Goal: Book appointment/travel/reservation

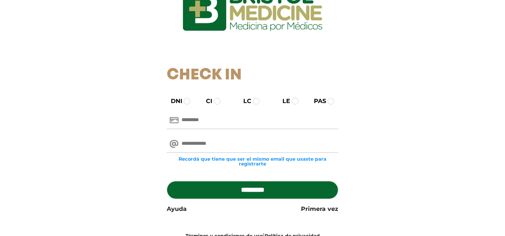
scroll to position [86, 0]
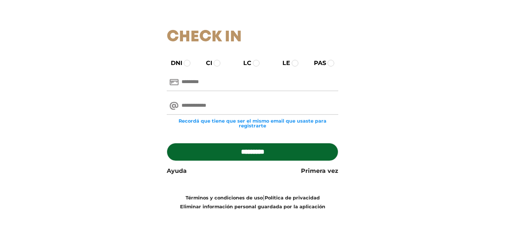
click at [235, 83] on input "text" at bounding box center [253, 83] width 172 height 18
click at [234, 84] on input "text" at bounding box center [253, 83] width 172 height 18
click at [215, 106] on input "email" at bounding box center [253, 106] width 172 height 18
type input "**********"
click at [245, 83] on input "text" at bounding box center [253, 83] width 172 height 18
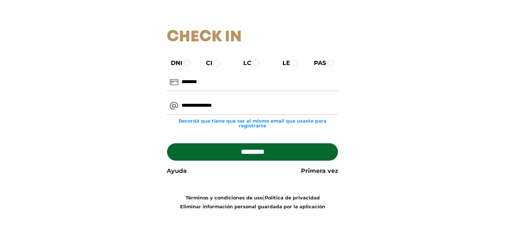
type input "********"
click at [223, 106] on input "**********" at bounding box center [253, 106] width 172 height 18
click at [255, 154] on input "*********" at bounding box center [253, 152] width 172 height 18
type input "**********"
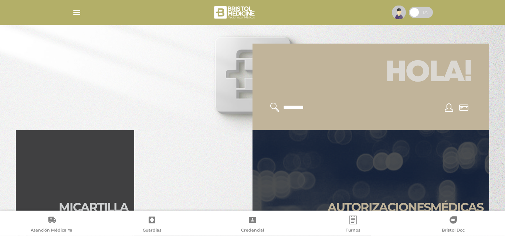
scroll to position [153, 0]
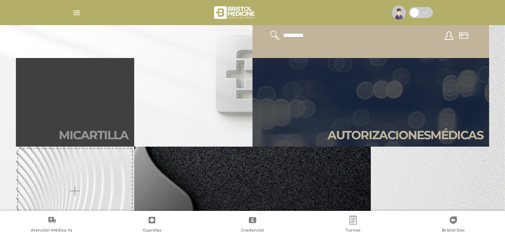
click at [92, 118] on link "Mi car tilla" at bounding box center [75, 102] width 118 height 89
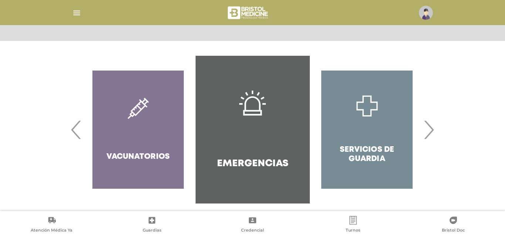
scroll to position [41, 0]
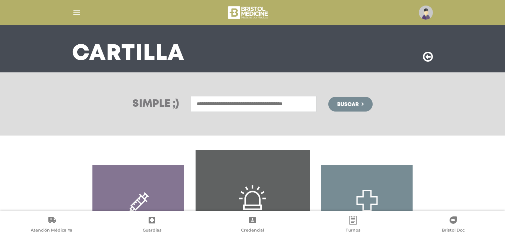
click at [282, 106] on input "text" at bounding box center [254, 104] width 126 height 16
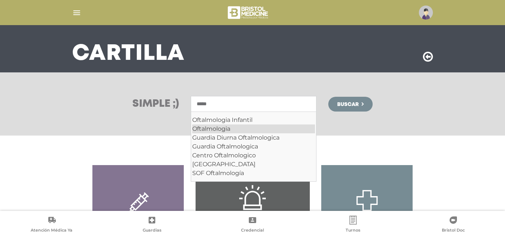
click at [227, 127] on div "Oftalmologia" at bounding box center [253, 129] width 123 height 9
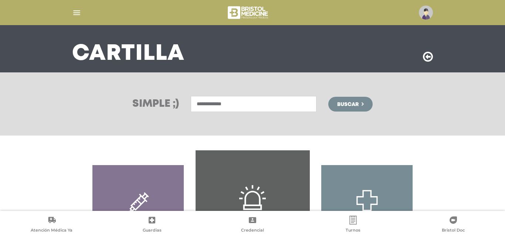
type input "**********"
click at [336, 104] on button "Buscar" at bounding box center [350, 104] width 44 height 15
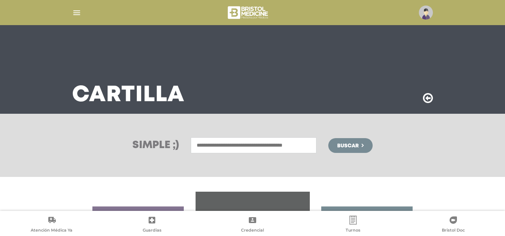
scroll to position [143, 0]
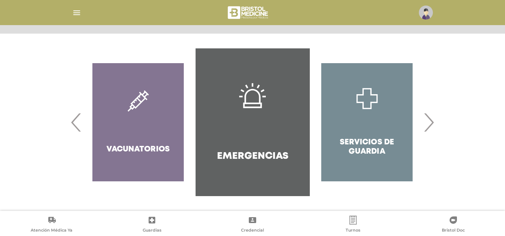
click at [430, 125] on span "›" at bounding box center [428, 122] width 14 height 40
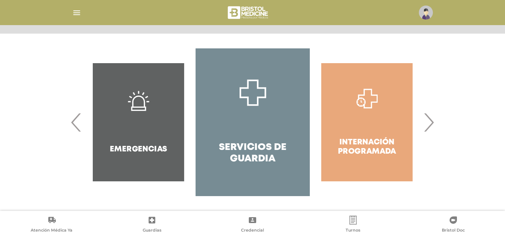
click at [430, 125] on span "›" at bounding box center [428, 122] width 14 height 40
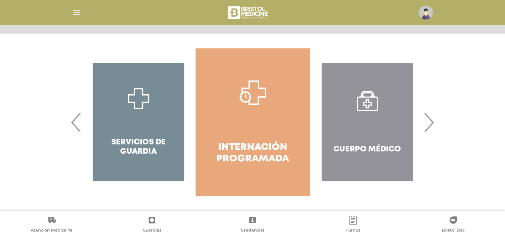
click at [430, 125] on span "›" at bounding box center [428, 122] width 14 height 40
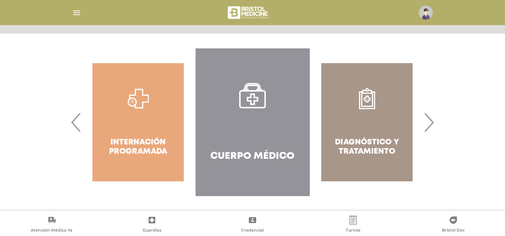
click at [277, 153] on h4 "Cuerpo Médico" at bounding box center [252, 156] width 84 height 11
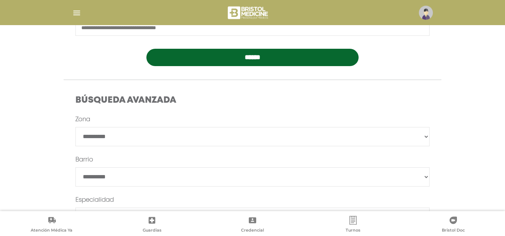
scroll to position [204, 0]
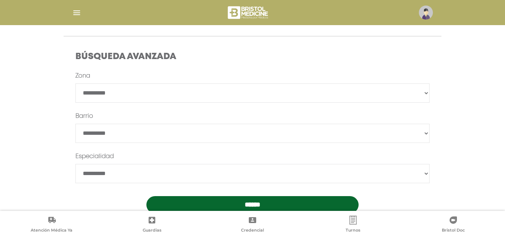
click at [75, 84] on select "**********" at bounding box center [252, 93] width 354 height 19
select select "*********"
click option "*********" at bounding box center [0, 0] width 0 height 0
click at [75, 124] on select "*******" at bounding box center [252, 133] width 354 height 19
click at [111, 136] on select "*******" at bounding box center [252, 133] width 354 height 19
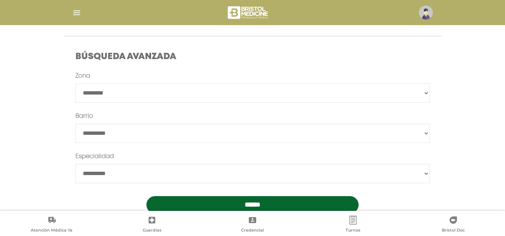
click at [75, 164] on select "**********" at bounding box center [252, 173] width 354 height 19
select select "**********"
click option "**********" at bounding box center [0, 0] width 0 height 0
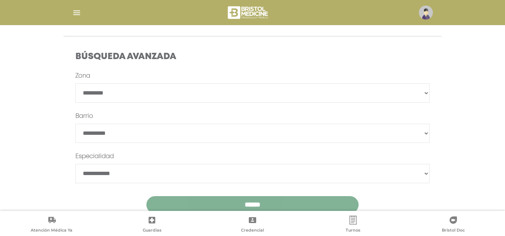
click at [234, 200] on input "******" at bounding box center [252, 204] width 213 height 17
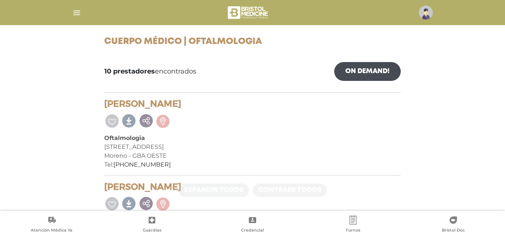
scroll to position [102, 0]
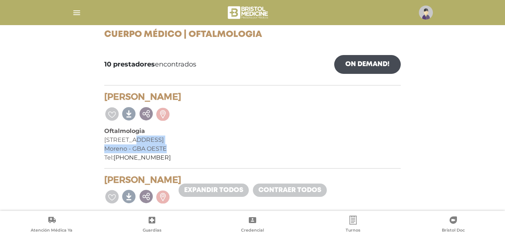
drag, startPoint x: 129, startPoint y: 139, endPoint x: 167, endPoint y: 150, distance: 40.4
click at [167, 150] on div "[PERSON_NAME] Oftalmologia [STREET_ADDRESS][PERSON_NAME] Tel: [PHONE_NUMBER]" at bounding box center [252, 130] width 296 height 77
click at [147, 149] on div "Moreno - GBA OESTE" at bounding box center [252, 149] width 296 height 9
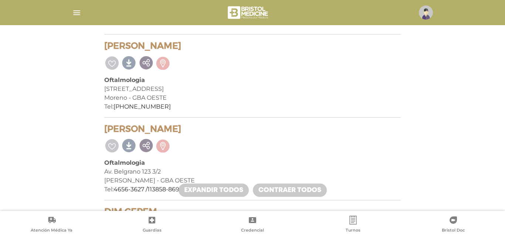
scroll to position [204, 0]
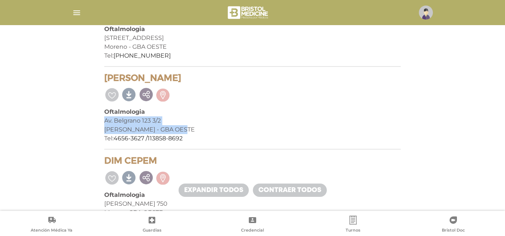
drag, startPoint x: 212, startPoint y: 131, endPoint x: 100, endPoint y: 120, distance: 112.6
click at [133, 120] on div "Av. Belgrano 123 3/2" at bounding box center [252, 120] width 296 height 9
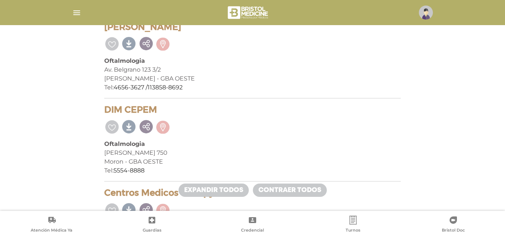
scroll to position [306, 0]
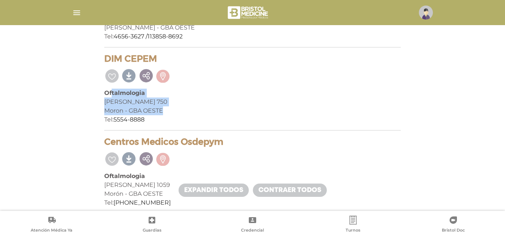
drag, startPoint x: 112, startPoint y: 95, endPoint x: 163, endPoint y: 112, distance: 53.2
click at [163, 112] on div "DIM CEPEM Oftalmologia Machado 750 Moron - GBA OESTE Tel: 5554-8888" at bounding box center [252, 92] width 296 height 77
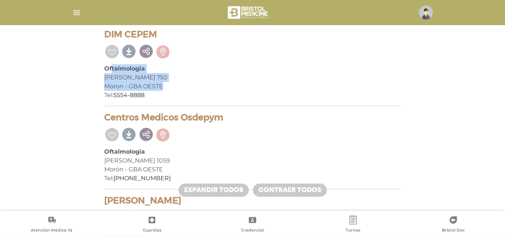
scroll to position [357, 0]
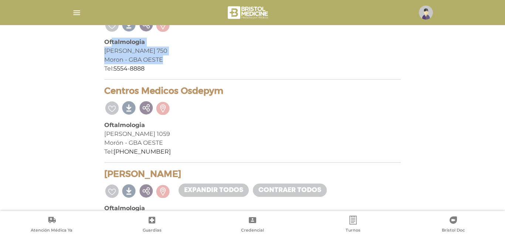
drag, startPoint x: 139, startPoint y: 92, endPoint x: 213, endPoint y: 88, distance: 74.4
click at [202, 89] on h4 "Centros Medicos Osdepym" at bounding box center [252, 91] width 296 height 11
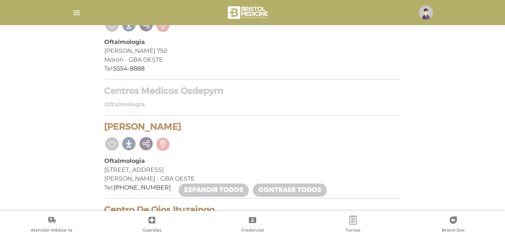
click at [220, 88] on h4 "Centros Medicos Osdepym" at bounding box center [252, 91] width 296 height 11
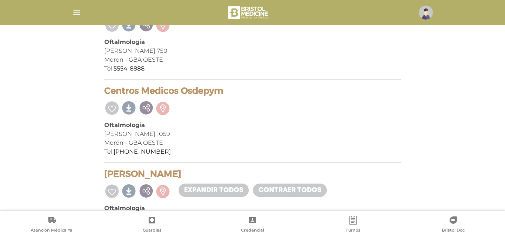
click at [222, 90] on h4 "Centros Medicos Osdepym" at bounding box center [252, 91] width 296 height 11
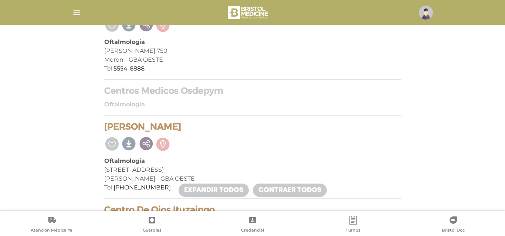
click at [222, 90] on h4 "Centros Medicos Osdepym" at bounding box center [252, 91] width 296 height 11
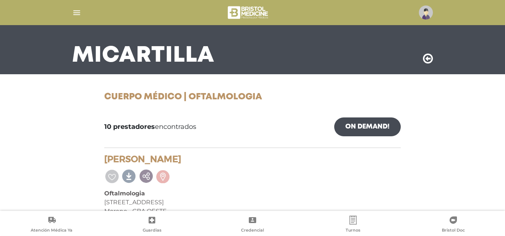
scroll to position [51, 0]
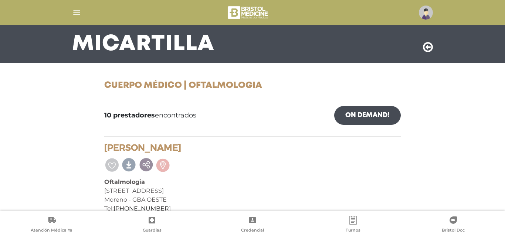
click at [73, 14] on img "button" at bounding box center [76, 12] width 9 height 9
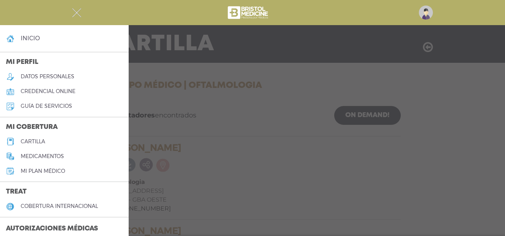
click at [74, 11] on img "button" at bounding box center [76, 12] width 9 height 9
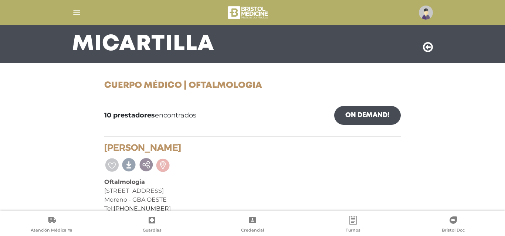
click at [428, 44] on icon at bounding box center [428, 47] width 10 height 12
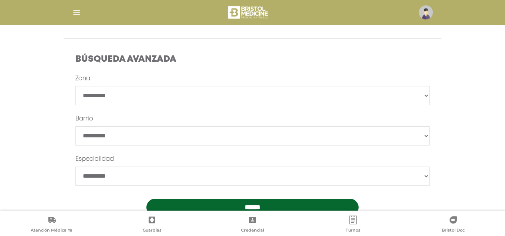
scroll to position [204, 0]
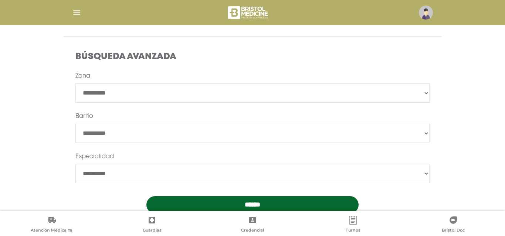
click at [75, 84] on select "**********" at bounding box center [252, 93] width 354 height 19
select select "*********"
click option "*********" at bounding box center [0, 0] width 0 height 0
click at [75, 124] on select "*******" at bounding box center [252, 133] width 354 height 19
click at [0, 112] on main "**********" at bounding box center [252, 27] width 505 height 462
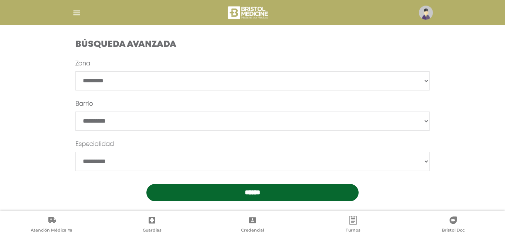
scroll to position [225, 0]
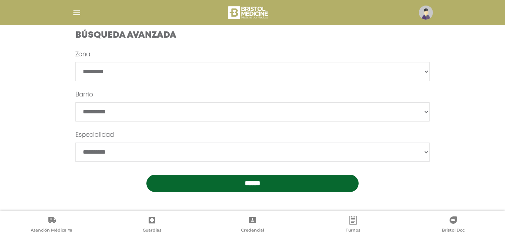
click at [75, 143] on select "**********" at bounding box center [252, 152] width 354 height 19
select select "**********"
click option "**********" at bounding box center [0, 0] width 0 height 0
click at [243, 182] on input "******" at bounding box center [252, 183] width 213 height 17
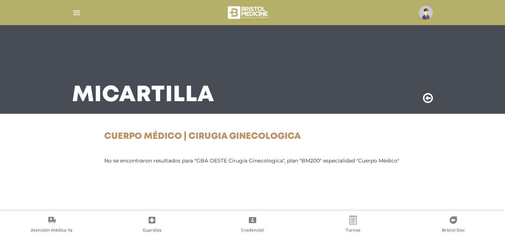
click at [429, 95] on icon at bounding box center [428, 98] width 10 height 12
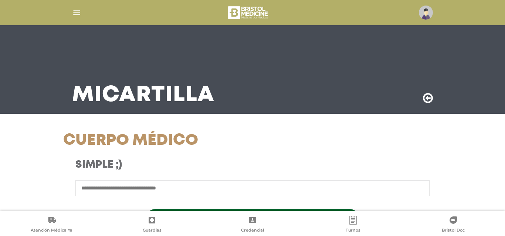
click at [131, 97] on h3 "Mi Cartilla" at bounding box center [143, 95] width 142 height 19
click at [428, 98] on icon at bounding box center [428, 98] width 10 height 12
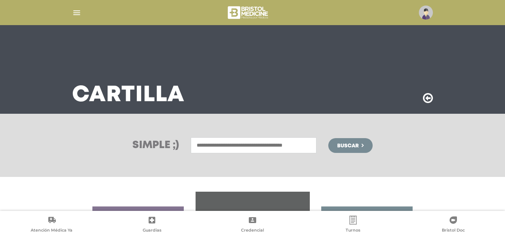
scroll to position [143, 0]
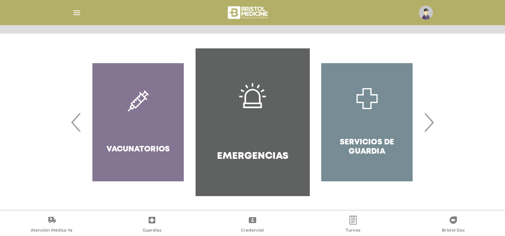
click at [428, 125] on span "›" at bounding box center [428, 122] width 14 height 40
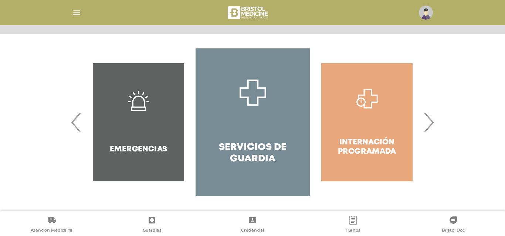
click at [428, 125] on span "›" at bounding box center [428, 122] width 14 height 40
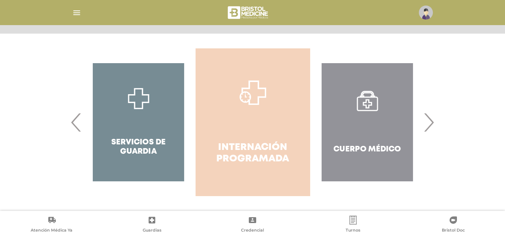
click at [282, 126] on link "Internación Programada" at bounding box center [253, 122] width 114 height 148
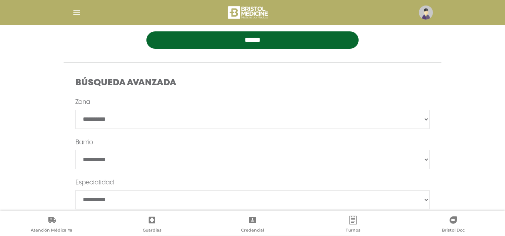
scroll to position [204, 0]
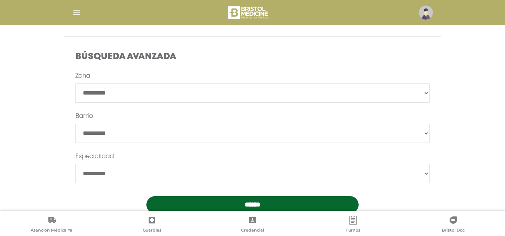
click at [75, 164] on select "**********" at bounding box center [252, 173] width 354 height 19
select select "**********"
click option "**********" at bounding box center [0, 0] width 0 height 0
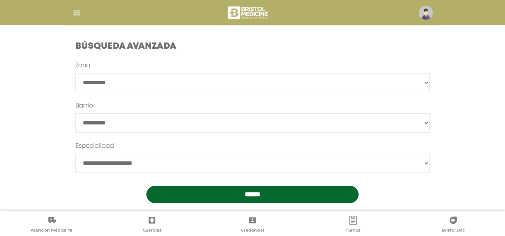
scroll to position [225, 0]
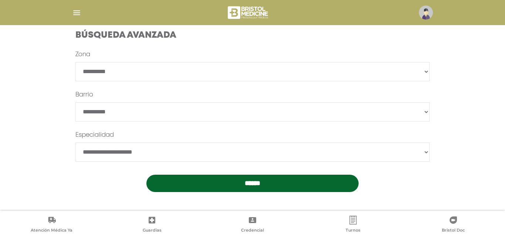
click at [255, 184] on input "******" at bounding box center [252, 183] width 213 height 17
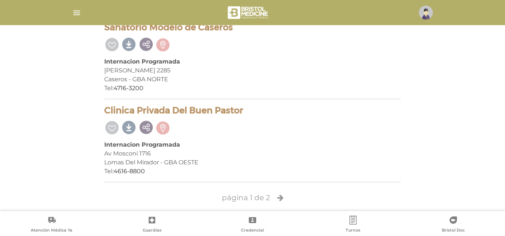
scroll to position [1707, 0]
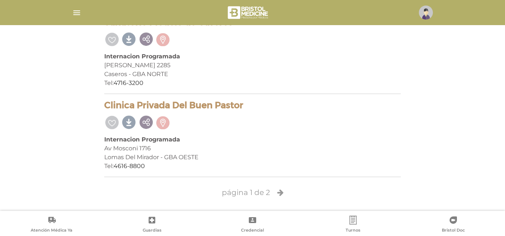
click at [281, 191] on icon at bounding box center [280, 192] width 6 height 7
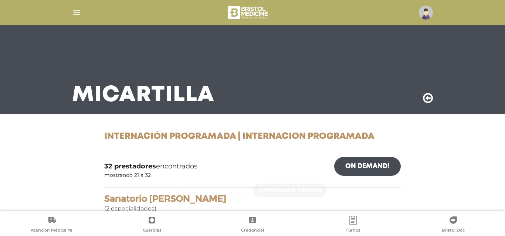
click at [428, 102] on icon at bounding box center [428, 98] width 10 height 12
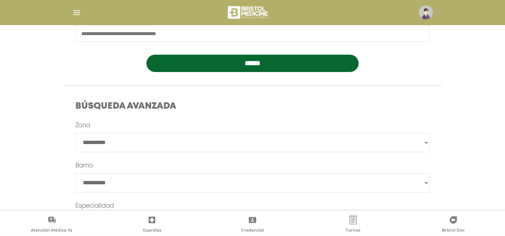
scroll to position [204, 0]
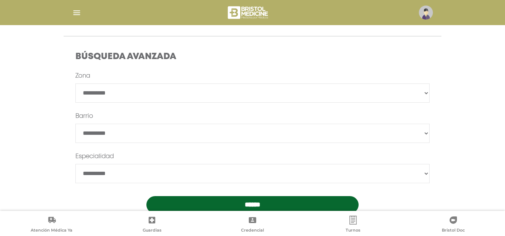
click at [75, 84] on select "**********" at bounding box center [252, 93] width 354 height 19
click at [122, 89] on select "**********" at bounding box center [252, 93] width 354 height 19
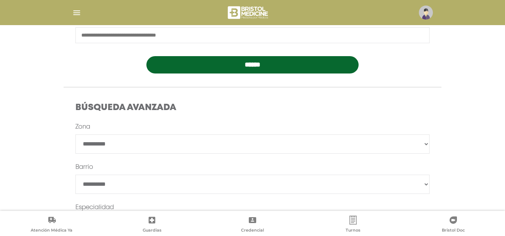
scroll to position [225, 0]
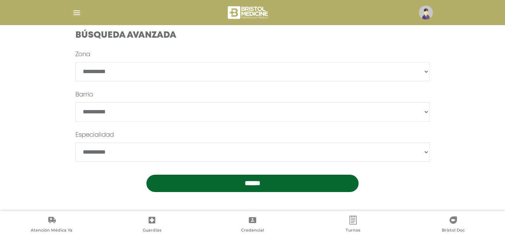
click at [75, 143] on select "**********" at bounding box center [252, 152] width 354 height 19
click at [82, 149] on select "**********" at bounding box center [252, 152] width 354 height 19
click at [75, 102] on select "**********" at bounding box center [252, 111] width 354 height 19
select select "*****"
click option "*****" at bounding box center [0, 0] width 0 height 0
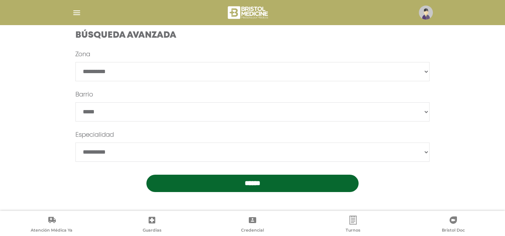
click at [235, 184] on input "******" at bounding box center [252, 183] width 213 height 17
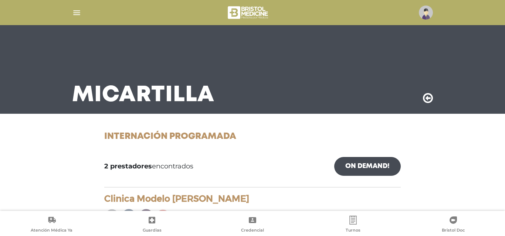
click at [81, 13] on img "button" at bounding box center [76, 12] width 9 height 9
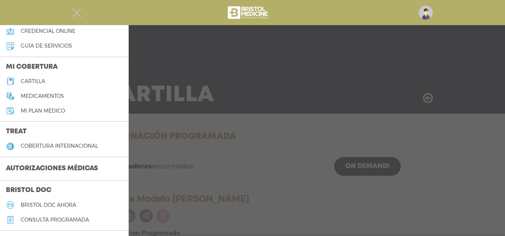
scroll to position [42, 0]
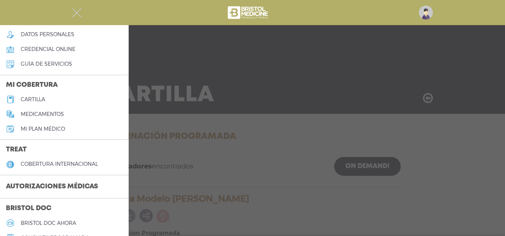
click at [33, 131] on h5 "Mi plan médico" at bounding box center [43, 129] width 44 height 6
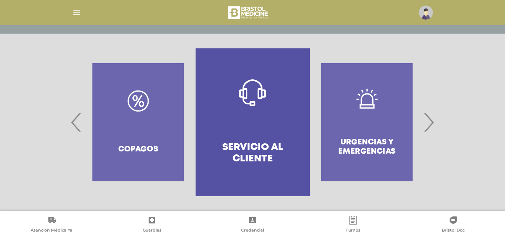
scroll to position [143, 0]
click at [156, 136] on div "Copagos" at bounding box center [138, 122] width 114 height 148
click at [137, 103] on div "Copagos" at bounding box center [138, 122] width 114 height 148
click at [72, 124] on span "‹" at bounding box center [76, 122] width 14 height 40
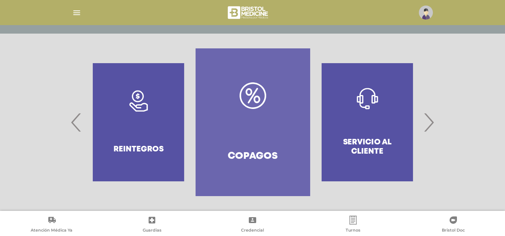
drag, startPoint x: 244, startPoint y: 128, endPoint x: 247, endPoint y: 123, distance: 5.6
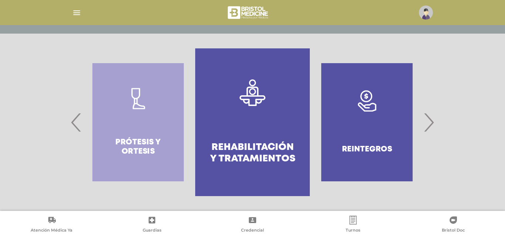
click at [371, 118] on div "Reintegros" at bounding box center [367, 122] width 114 height 148
click at [428, 124] on span "›" at bounding box center [428, 122] width 14 height 40
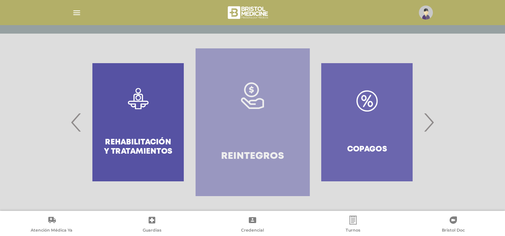
click at [281, 136] on link "Reintegros" at bounding box center [253, 122] width 114 height 148
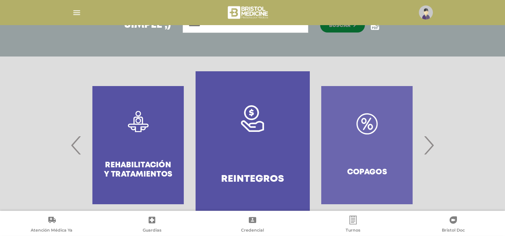
scroll to position [141, 0]
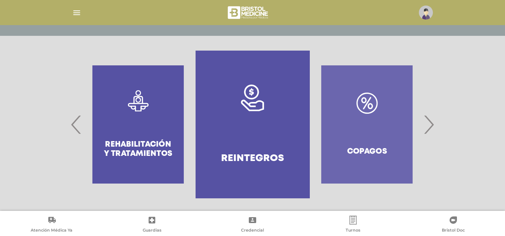
click at [429, 122] on span "›" at bounding box center [428, 125] width 14 height 40
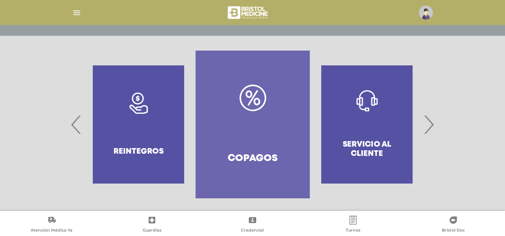
click at [277, 127] on link "Copagos" at bounding box center [253, 125] width 114 height 148
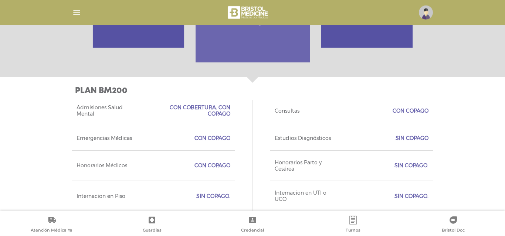
scroll to position [276, 0]
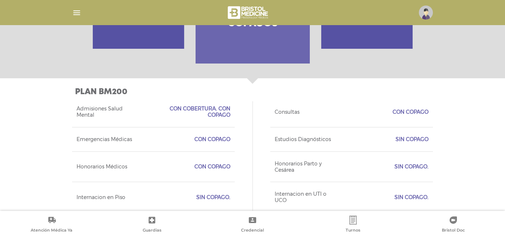
click at [91, 110] on span "Admisiones Salud Mental" at bounding box center [107, 112] width 61 height 13
drag, startPoint x: 182, startPoint y: 108, endPoint x: 224, endPoint y: 118, distance: 42.9
click at [224, 118] on span "Con cobertura. Con copago" at bounding box center [189, 112] width 84 height 13
click at [227, 116] on span "Con cobertura. Con copago" at bounding box center [189, 112] width 84 height 13
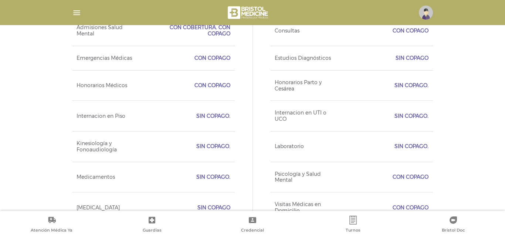
scroll to position [378, 0]
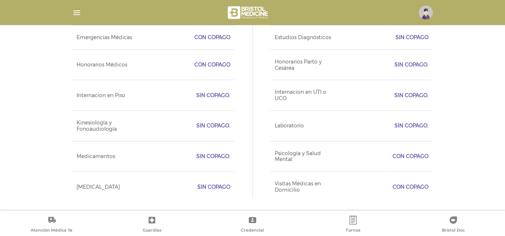
click at [218, 186] on span "Sin copago" at bounding box center [213, 187] width 33 height 6
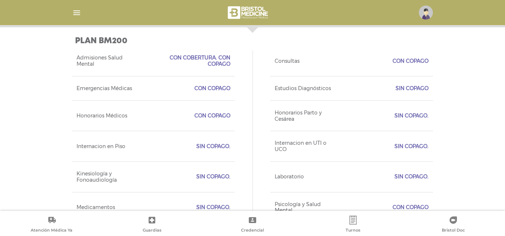
drag, startPoint x: 301, startPoint y: 88, endPoint x: 434, endPoint y: 117, distance: 136.1
click at [434, 117] on div "Plan BM200 Acceso Web incluído Ejecutivo Personalizado sin cobertura Tipo de Cr…" at bounding box center [252, 144] width 378 height 235
click at [411, 117] on span "Sin Copago." at bounding box center [411, 116] width 34 height 6
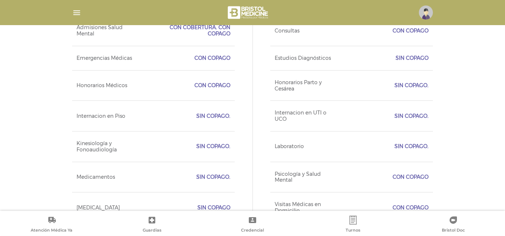
scroll to position [378, 0]
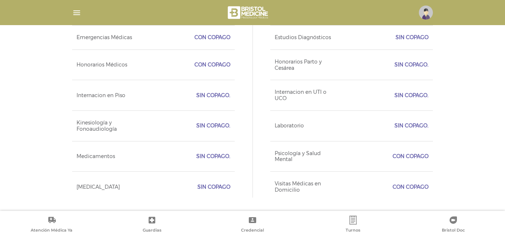
drag, startPoint x: 296, startPoint y: 93, endPoint x: 363, endPoint y: 109, distance: 68.8
click at [363, 109] on div "Internacion en UTI o UCO Sin Copago." at bounding box center [351, 95] width 163 height 31
drag, startPoint x: 412, startPoint y: 123, endPoint x: 271, endPoint y: 125, distance: 141.2
click at [271, 123] on div "Laboratorio Sin Copago." at bounding box center [351, 126] width 163 height 31
click at [305, 129] on div "Laboratorio Sin Copago." at bounding box center [351, 126] width 163 height 31
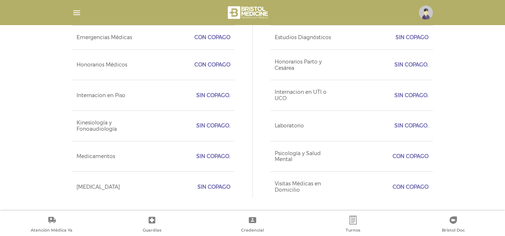
drag, startPoint x: 290, startPoint y: 155, endPoint x: 316, endPoint y: 167, distance: 29.4
click at [316, 167] on div "Psicología y Salud Mental Con copago" at bounding box center [351, 156] width 163 height 31
click at [343, 163] on div "Psicología y Salud Mental Con copago" at bounding box center [351, 156] width 163 height 31
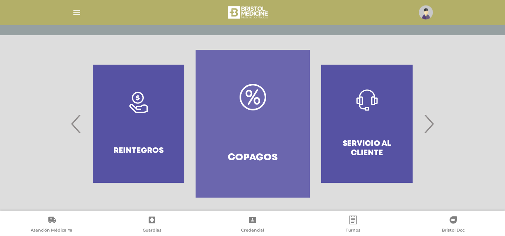
scroll to position [174, 0]
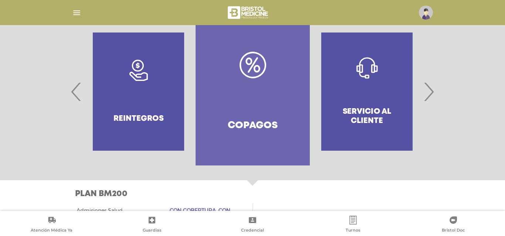
click at [432, 88] on span "›" at bounding box center [428, 92] width 14 height 40
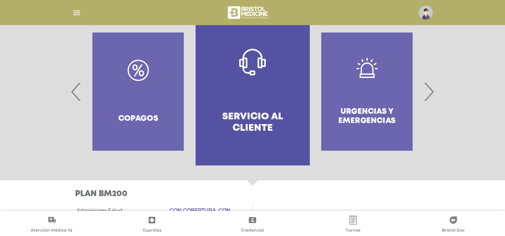
click at [432, 88] on span "›" at bounding box center [428, 92] width 14 height 40
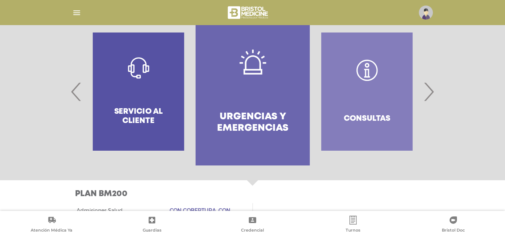
click at [432, 88] on span "›" at bounding box center [428, 92] width 14 height 40
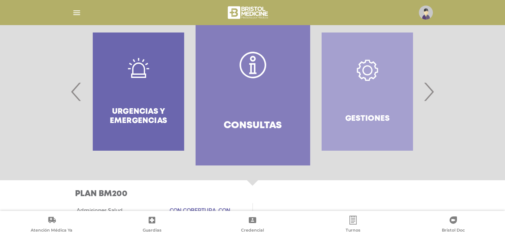
click at [432, 88] on span "›" at bounding box center [428, 92] width 14 height 40
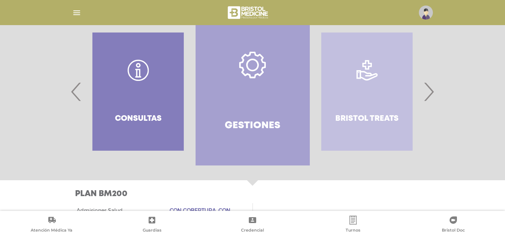
click at [433, 91] on span "›" at bounding box center [428, 92] width 14 height 40
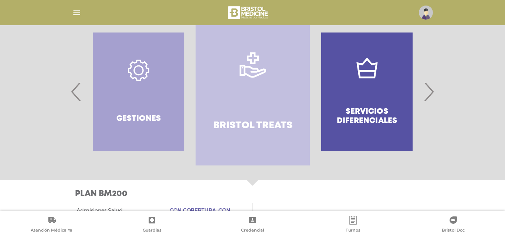
click at [265, 108] on link "Bristol Treats" at bounding box center [253, 92] width 114 height 148
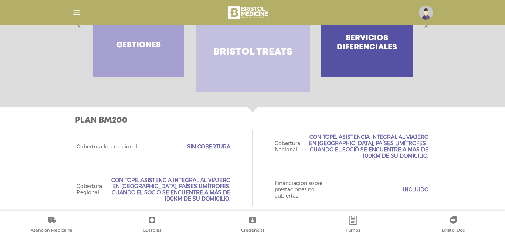
scroll to position [269, 0]
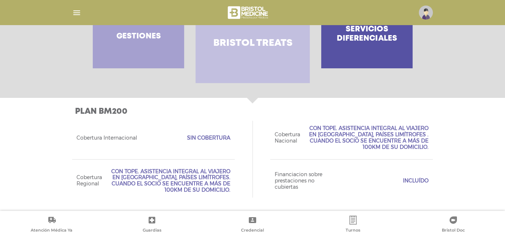
drag, startPoint x: 425, startPoint y: 137, endPoint x: 367, endPoint y: 118, distance: 60.8
click at [367, 125] on span "Con tope. Asistencia integral al viajero en Argentina, Países limítrofes . Cuan…" at bounding box center [368, 137] width 119 height 25
click at [410, 135] on span "Con tope. Asistencia integral al viajero en Argentina, Países limítrofes . Cuan…" at bounding box center [368, 137] width 119 height 25
drag, startPoint x: 311, startPoint y: 175, endPoint x: 315, endPoint y: 182, distance: 8.1
click at [315, 182] on span "Financiacion sobre prestaciones no cubiertas" at bounding box center [305, 180] width 61 height 18
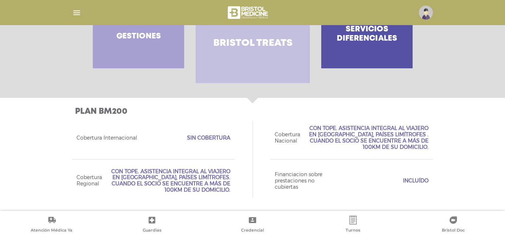
click at [310, 183] on span "Financiacion sobre prestaciones no cubiertas" at bounding box center [305, 180] width 61 height 18
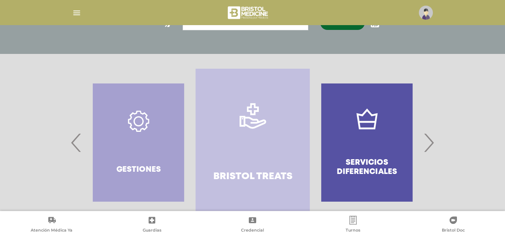
scroll to position [116, 0]
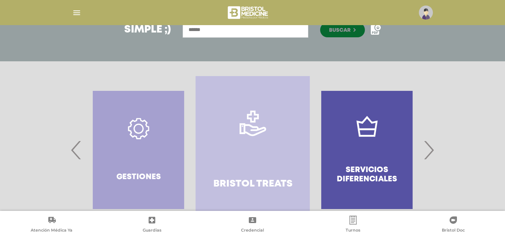
click at [366, 164] on div "Servicios diferenciales" at bounding box center [367, 150] width 114 height 148
drag, startPoint x: 430, startPoint y: 156, endPoint x: 425, endPoint y: 158, distance: 5.1
click at [429, 156] on span "›" at bounding box center [428, 150] width 14 height 40
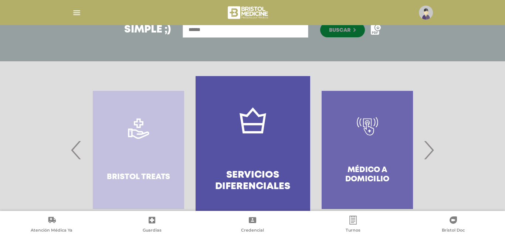
click at [266, 156] on link "Servicios diferenciales" at bounding box center [253, 150] width 114 height 148
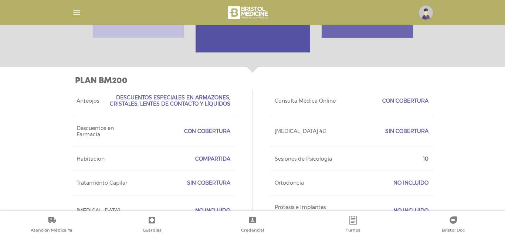
scroll to position [317, 0]
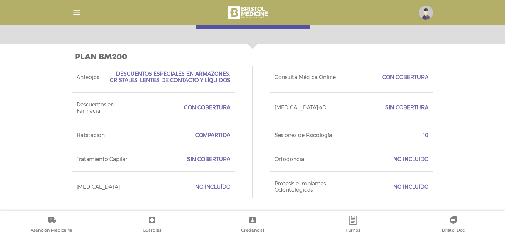
drag, startPoint x: 127, startPoint y: 69, endPoint x: 231, endPoint y: 84, distance: 105.2
click at [231, 84] on div "Anteojos Descuentos especiales en armazones, cristales, lentes de contacto y lí…" at bounding box center [153, 77] width 163 height 30
click at [221, 80] on span "Descuentos especiales en armazones, cristales, lentes de contacto y líquidos" at bounding box center [169, 77] width 122 height 13
drag, startPoint x: 139, startPoint y: 68, endPoint x: 217, endPoint y: 73, distance: 78.1
click at [195, 71] on span "Descuentos especiales en armazones, cristales, lentes de contacto y líquidos" at bounding box center [169, 77] width 122 height 13
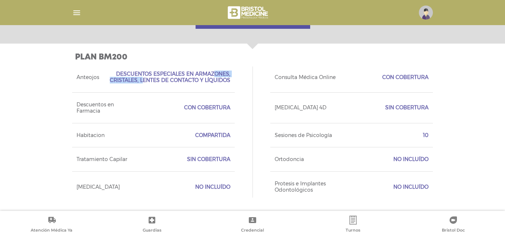
drag, startPoint x: 226, startPoint y: 75, endPoint x: 187, endPoint y: 71, distance: 39.4
click at [187, 71] on span "Descuentos especiales en armazones, cristales, lentes de contacto y líquidos" at bounding box center [169, 77] width 122 height 13
click at [214, 80] on span "Descuentos especiales en armazones, cristales, lentes de contacto y líquidos" at bounding box center [169, 77] width 122 height 13
drag, startPoint x: 184, startPoint y: 105, endPoint x: 221, endPoint y: 105, distance: 36.2
click at [221, 105] on span "con cobertura" at bounding box center [207, 108] width 46 height 6
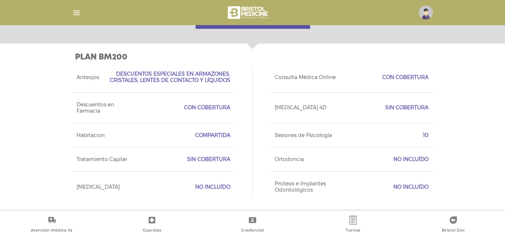
click at [223, 106] on span "con cobertura" at bounding box center [207, 108] width 46 height 6
drag, startPoint x: 223, startPoint y: 134, endPoint x: 196, endPoint y: 135, distance: 27.4
click at [196, 135] on span "compartida" at bounding box center [212, 135] width 35 height 6
click at [217, 136] on span "compartida" at bounding box center [212, 135] width 35 height 6
drag, startPoint x: 224, startPoint y: 157, endPoint x: 191, endPoint y: 157, distance: 33.3
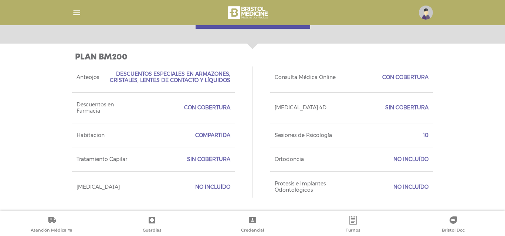
click at [191, 157] on span "sin cobertura" at bounding box center [208, 159] width 43 height 6
click at [209, 159] on span "sin cobertura" at bounding box center [208, 159] width 43 height 6
drag, startPoint x: 310, startPoint y: 75, endPoint x: 410, endPoint y: 76, distance: 99.4
click at [398, 73] on div "Consulta Médica Online con cobertura" at bounding box center [351, 77] width 163 height 30
click at [411, 77] on span "con cobertura" at bounding box center [405, 77] width 46 height 6
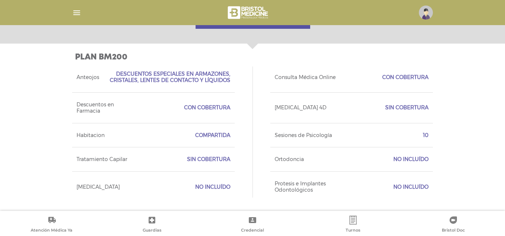
drag, startPoint x: 287, startPoint y: 108, endPoint x: 413, endPoint y: 111, distance: 126.1
click at [413, 111] on div "Ecografía Obstétrica 4D sin cobertura" at bounding box center [351, 107] width 163 height 31
drag, startPoint x: 429, startPoint y: 137, endPoint x: 303, endPoint y: 133, distance: 126.5
click at [303, 133] on div "Sesiones de Psicología 10" at bounding box center [351, 135] width 163 height 24
click at [283, 137] on span "Sesiones de Psicología" at bounding box center [303, 135] width 57 height 6
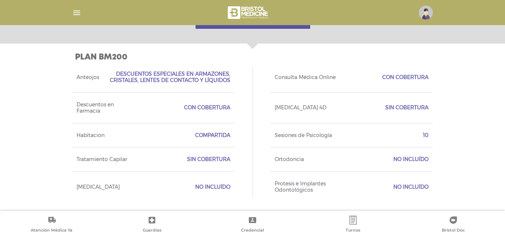
drag, startPoint x: 435, startPoint y: 135, endPoint x: 296, endPoint y: 136, distance: 139.0
click at [296, 136] on div "Plan BM200 Acceso Web incluído Ejecutivo Personalizado sin cobertura Tipo de Cr…" at bounding box center [252, 127] width 378 height 167
click at [287, 138] on span "Sesiones de Psicología" at bounding box center [303, 135] width 57 height 6
drag, startPoint x: 417, startPoint y: 164, endPoint x: 285, endPoint y: 159, distance: 132.0
click at [285, 159] on div "Ortodoncia No incluído" at bounding box center [351, 159] width 163 height 24
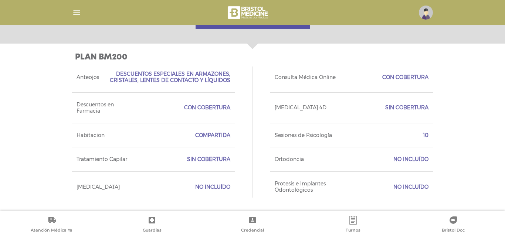
click at [288, 160] on span "Ortodoncia" at bounding box center [289, 159] width 29 height 6
drag, startPoint x: 284, startPoint y: 160, endPoint x: 395, endPoint y: 162, distance: 111.3
click at [395, 162] on div "Ortodoncia No incluído" at bounding box center [351, 159] width 163 height 24
drag, startPoint x: 411, startPoint y: 159, endPoint x: 287, endPoint y: 160, distance: 123.8
click at [287, 160] on div "Ortodoncia No incluído" at bounding box center [351, 159] width 163 height 24
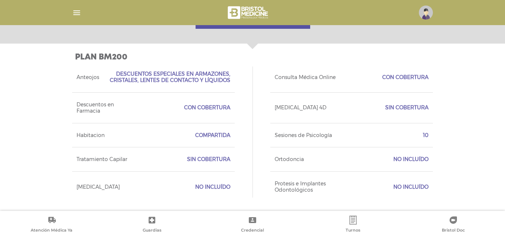
click at [279, 162] on span "Ortodoncia" at bounding box center [289, 159] width 29 height 6
drag, startPoint x: 303, startPoint y: 183, endPoint x: 396, endPoint y: 188, distance: 92.9
click at [396, 188] on div "Protesis e Implantes Odontológicos No incluído" at bounding box center [351, 186] width 163 height 31
drag, startPoint x: 413, startPoint y: 187, endPoint x: 275, endPoint y: 186, distance: 138.6
click at [274, 188] on div "Protesis e Implantes Odontológicos No incluído" at bounding box center [351, 186] width 163 height 31
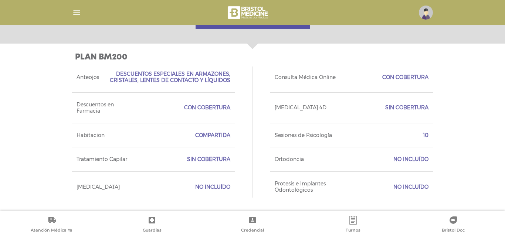
click at [304, 180] on div "Protesis e Implantes Odontológicos No incluído" at bounding box center [351, 186] width 163 height 31
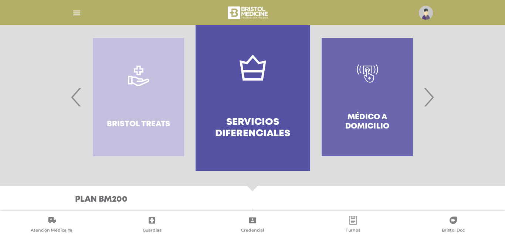
scroll to position [164, 0]
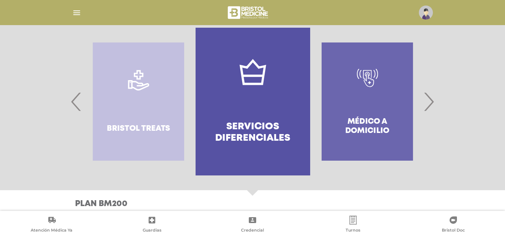
click at [433, 104] on span "›" at bounding box center [428, 102] width 14 height 40
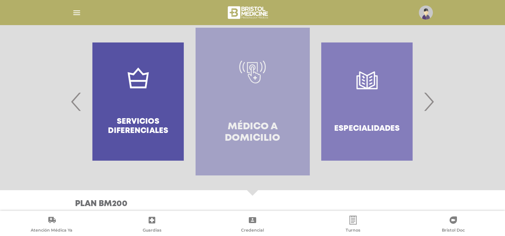
click at [282, 111] on link "Médico a domicilio" at bounding box center [253, 102] width 114 height 148
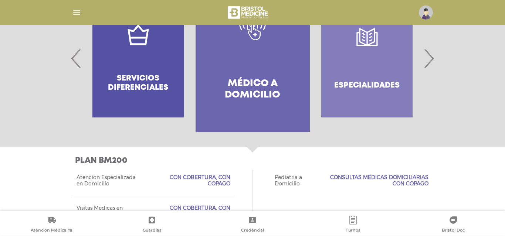
scroll to position [130, 0]
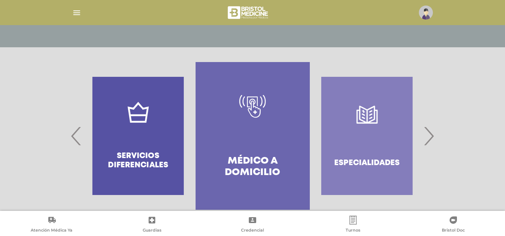
click at [427, 135] on span "›" at bounding box center [428, 136] width 14 height 40
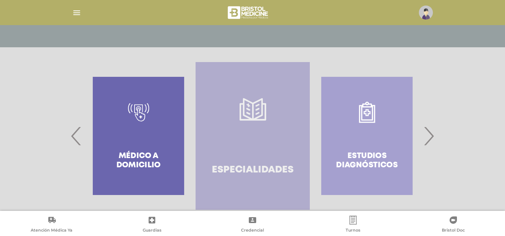
click at [257, 146] on link "Especialidades" at bounding box center [253, 136] width 114 height 148
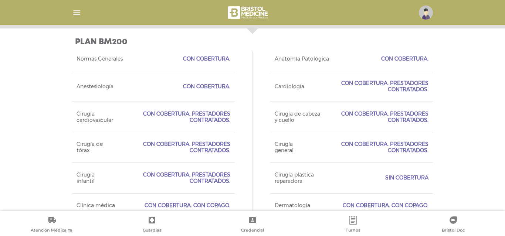
scroll to position [331, 0]
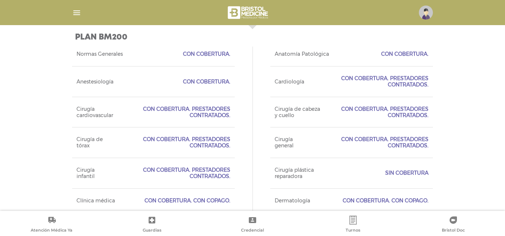
drag, startPoint x: 75, startPoint y: 113, endPoint x: 218, endPoint y: 116, distance: 143.8
click at [218, 116] on div "Cirugía cardiovascular Con Cobertura. Prestadores Contratados." at bounding box center [153, 112] width 163 height 31
click at [231, 119] on div "Cirugía cardiovascular Con Cobertura. Prestadores Contratados." at bounding box center [153, 112] width 163 height 31
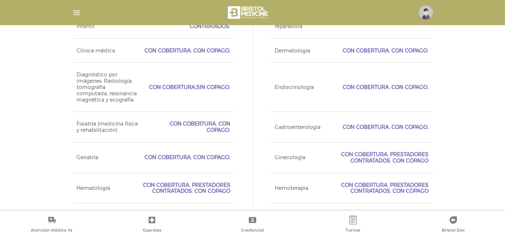
scroll to position [484, 0]
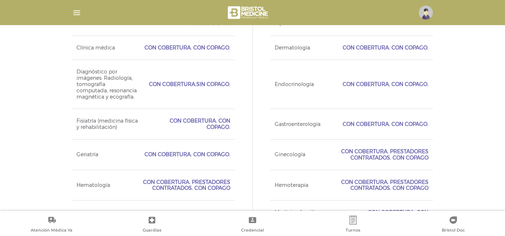
drag, startPoint x: 86, startPoint y: 77, endPoint x: 209, endPoint y: 89, distance: 122.9
click at [209, 89] on div "Diagnóstico por imágenes: Radiología, tomografía computada, resonancia magn…" at bounding box center [153, 84] width 163 height 49
click at [214, 119] on span "Con Cobertura. Con copago." at bounding box center [189, 124] width 84 height 13
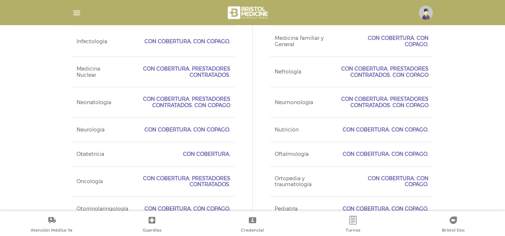
scroll to position [688, 0]
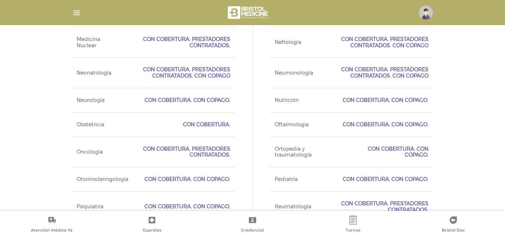
click at [222, 125] on span "Con Cobertura." at bounding box center [206, 125] width 47 height 6
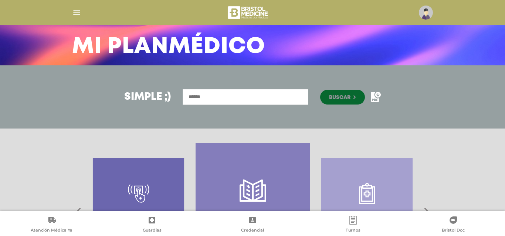
scroll to position [150, 0]
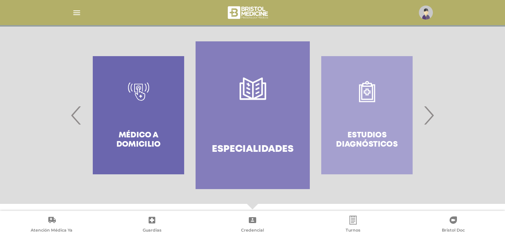
click at [428, 116] on span "›" at bounding box center [428, 115] width 14 height 40
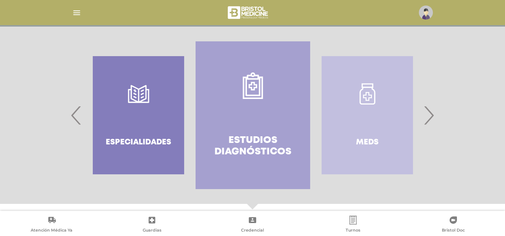
click at [269, 127] on link "Estudios diagnósticos" at bounding box center [253, 115] width 114 height 148
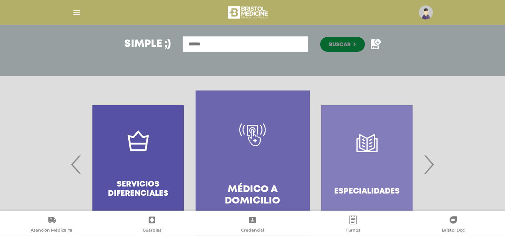
scroll to position [102, 0]
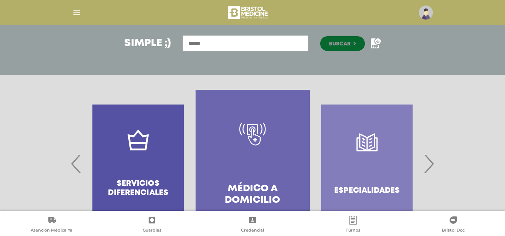
click at [429, 165] on span "›" at bounding box center [428, 164] width 14 height 40
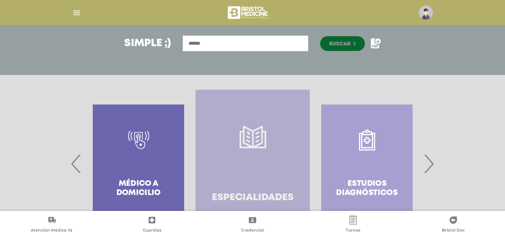
click at [280, 164] on link "Especialidades" at bounding box center [253, 164] width 114 height 148
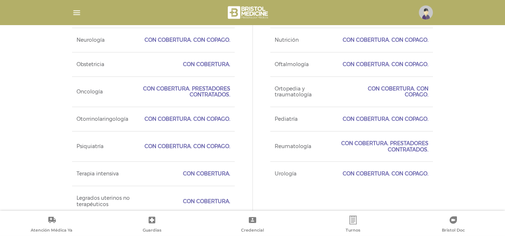
scroll to position [762, 0]
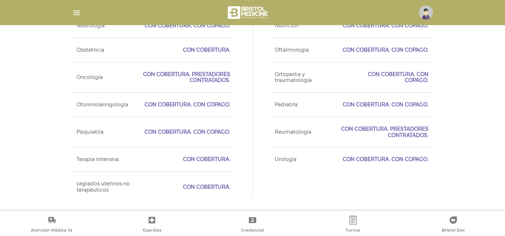
click at [354, 220] on icon at bounding box center [352, 220] width 7 height 9
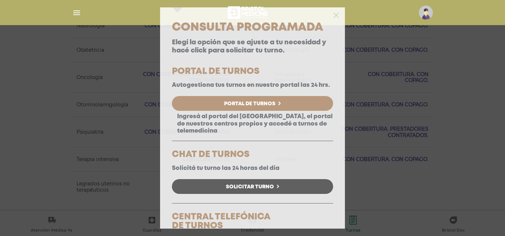
scroll to position [0, 0]
click at [336, 17] on icon "button" at bounding box center [336, 16] width 6 height 6
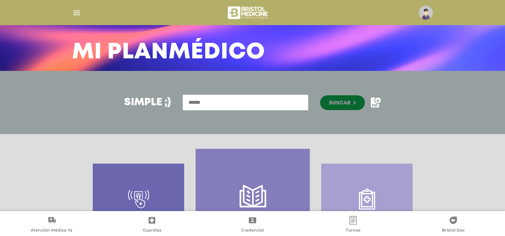
scroll to position [153, 0]
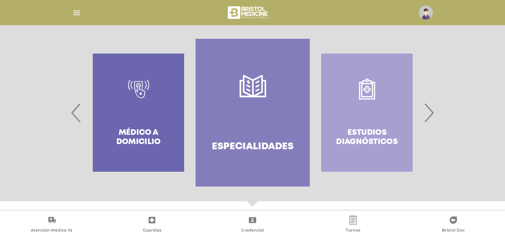
click at [431, 119] on span "›" at bounding box center [428, 113] width 14 height 40
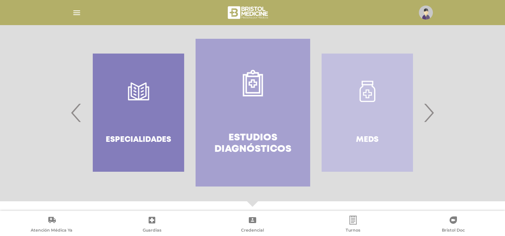
click at [431, 119] on span "›" at bounding box center [428, 113] width 14 height 40
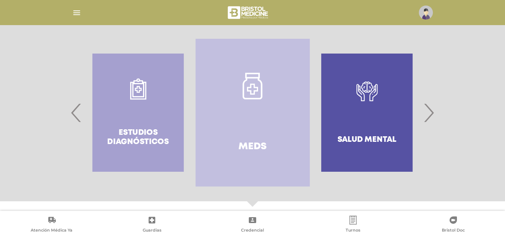
click at [253, 128] on link "Meds" at bounding box center [253, 113] width 114 height 148
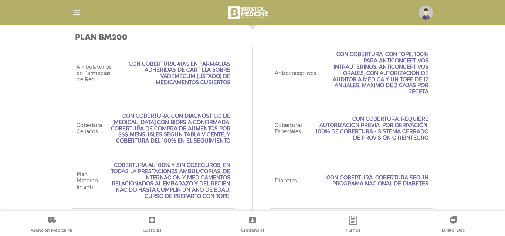
scroll to position [331, 0]
drag, startPoint x: 92, startPoint y: 65, endPoint x: 202, endPoint y: 83, distance: 111.2
click at [202, 83] on div "Ambulatorios en Farmacias de Red Con Cobertura. 40% en farmacias adheridas de c…" at bounding box center [153, 72] width 163 height 61
click at [216, 84] on span "Con Cobertura. 40% en farmacias adheridas de cartilla sobre vademecum (listado)…" at bounding box center [175, 73] width 110 height 25
drag, startPoint x: 210, startPoint y: 149, endPoint x: 158, endPoint y: 140, distance: 52.9
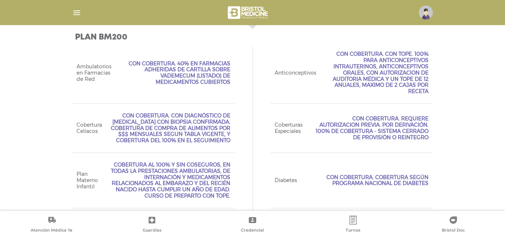
click at [159, 132] on span "Con Cobertura. Con diagnóstico de enfermedad celíaca con biopsia confirmada. Co…" at bounding box center [170, 128] width 119 height 31
click at [160, 174] on span "Cobertura al 100% y sin coseguros, en todas la prestaciones ambulatorias, de in…" at bounding box center [168, 180] width 123 height 37
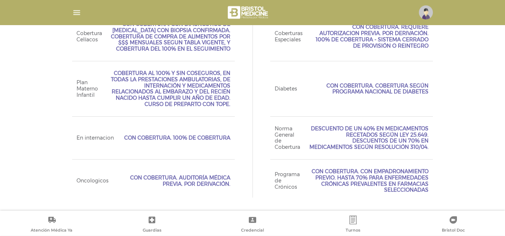
scroll to position [441, 0]
drag, startPoint x: 363, startPoint y: 113, endPoint x: 432, endPoint y: 145, distance: 76.7
click at [432, 145] on div "Norma General de Cobertura Descuento de un 40% en medicamentos recetados según …" at bounding box center [351, 137] width 163 height 43
click at [392, 135] on span "Descuento de un 40% en medicamentos recetados según Ley 25.649. Descuentos de u…" at bounding box center [368, 138] width 119 height 25
drag, startPoint x: 425, startPoint y: 143, endPoint x: 366, endPoint y: 130, distance: 60.2
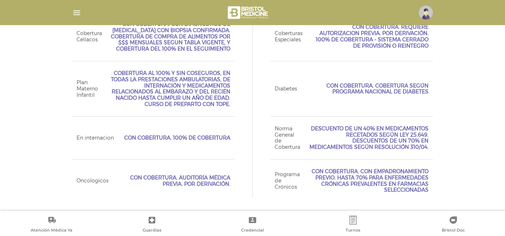
click at [366, 130] on span "Descuento de un 40% en medicamentos recetados según Ley 25.649. Descuentos de u…" at bounding box center [368, 138] width 119 height 25
click at [368, 126] on span "Descuento de un 40% en medicamentos recetados según Ley 25.649. Descuentos de u…" at bounding box center [368, 138] width 119 height 25
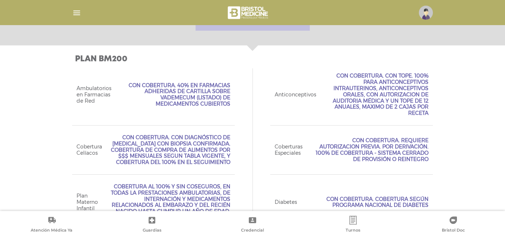
scroll to position [288, 0]
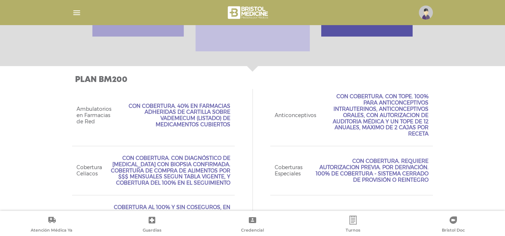
click at [383, 113] on span "Con Cobertura. Con Tope. 100% para anticonceptivos intrauterinos, anticonceptiv…" at bounding box center [376, 116] width 103 height 44
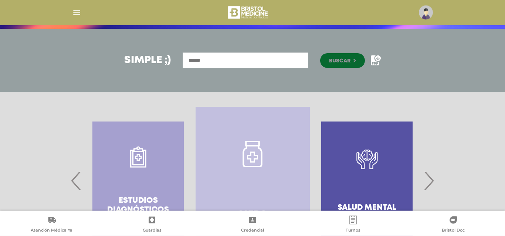
scroll to position [186, 0]
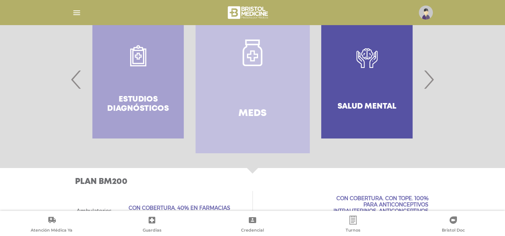
click at [366, 97] on div "Salud mental" at bounding box center [367, 80] width 114 height 148
click at [426, 81] on span "›" at bounding box center [428, 80] width 14 height 40
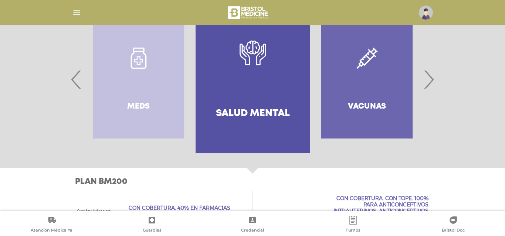
click at [235, 96] on link "Salud mental" at bounding box center [253, 80] width 114 height 148
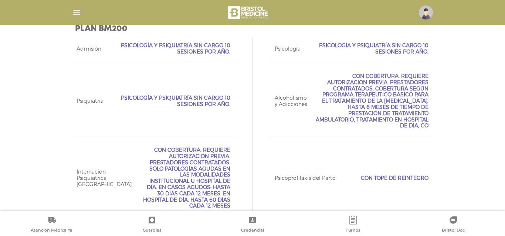
scroll to position [343, 0]
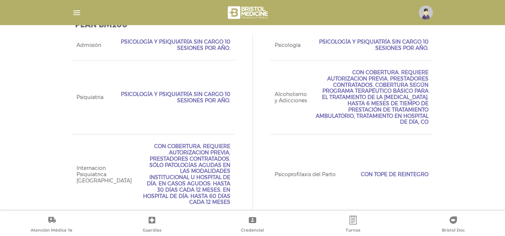
drag, startPoint x: 226, startPoint y: 191, endPoint x: 141, endPoint y: 150, distance: 94.5
click at [141, 150] on span "Con Cobertura. Requiere Autorizacion Previa. Prestadores Contratados. Sólo pato…" at bounding box center [185, 174] width 90 height 62
click at [182, 162] on span "Con Cobertura. Requiere Autorizacion Previa. Prestadores Contratados. Sólo pato…" at bounding box center [185, 174] width 90 height 62
drag, startPoint x: 172, startPoint y: 150, endPoint x: 230, endPoint y: 191, distance: 70.7
click at [230, 191] on span "Con Cobertura. Requiere Autorizacion Previa. Prestadores Contratados. Sólo pato…" at bounding box center [185, 174] width 90 height 62
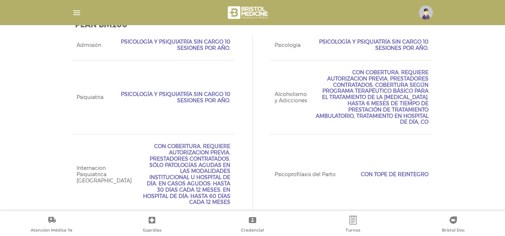
click at [209, 174] on span "Con Cobertura. Requiere Autorizacion Previa. Prestadores Contratados. Sólo pato…" at bounding box center [185, 174] width 90 height 62
drag, startPoint x: 427, startPoint y: 171, endPoint x: 371, endPoint y: 171, distance: 56.2
click at [371, 171] on span "con tope de reintegro" at bounding box center [395, 174] width 68 height 6
click at [412, 173] on div "Psicoprofilaxis del Parto con tope de reintegro" at bounding box center [351, 174] width 163 height 80
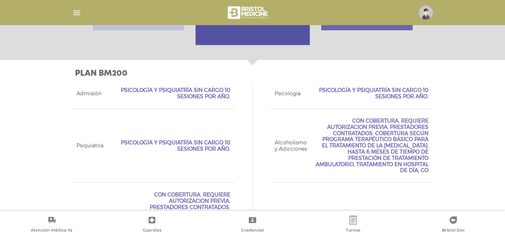
scroll to position [292, 0]
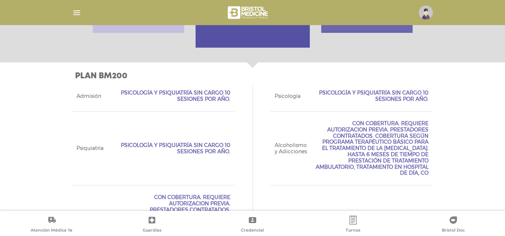
drag, startPoint x: 373, startPoint y: 124, endPoint x: 432, endPoint y: 171, distance: 75.4
click at [432, 171] on div "Alcoholismo y Adicciones Con Cobertura. Requiere Autorizacion Previa. Prestador…" at bounding box center [351, 148] width 163 height 74
click at [411, 170] on span "Con Cobertura. Requiere Autorizacion Previa. Prestadores Contratados. Cobertura…" at bounding box center [372, 148] width 113 height 56
drag, startPoint x: 328, startPoint y: 94, endPoint x: 405, endPoint y: 100, distance: 77.1
click at [405, 100] on span "Psicología y Psiquiatría sin cargo 10 sesiones por año." at bounding box center [368, 96] width 119 height 13
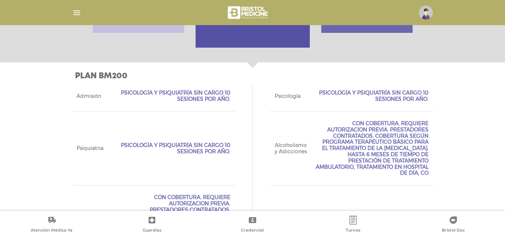
click at [415, 98] on span "Psicología y Psiquiatría sin cargo 10 sesiones por año." at bounding box center [368, 96] width 119 height 13
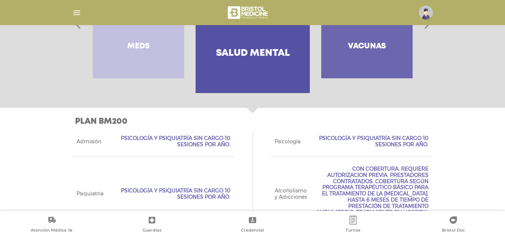
scroll to position [139, 0]
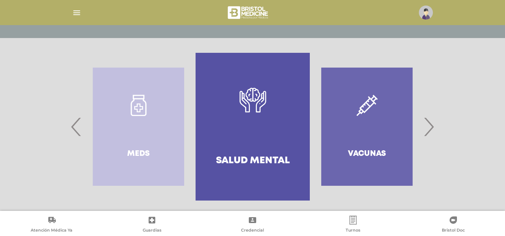
click at [433, 133] on span "›" at bounding box center [428, 127] width 14 height 40
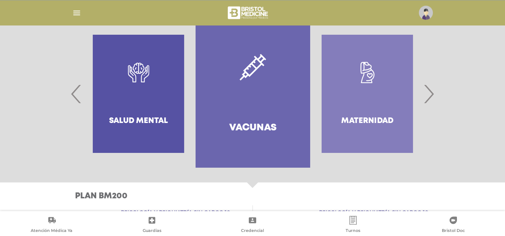
scroll to position [190, 0]
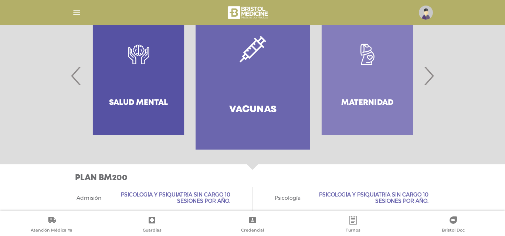
click at [253, 94] on link "Vacunas" at bounding box center [253, 76] width 114 height 148
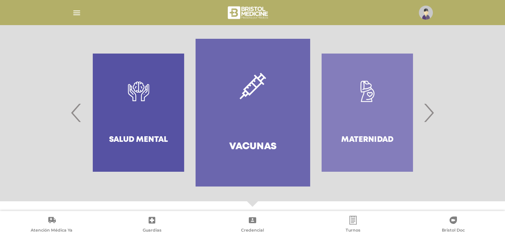
scroll to position [148, 0]
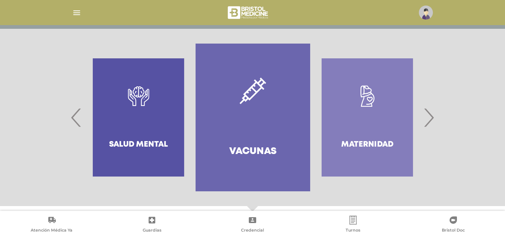
click at [380, 135] on div ".st0{fill:#FFFFFF;} Maternidad" at bounding box center [367, 118] width 114 height 148
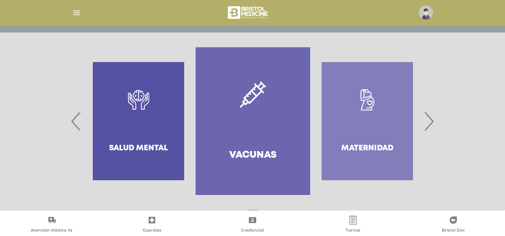
scroll to position [143, 0]
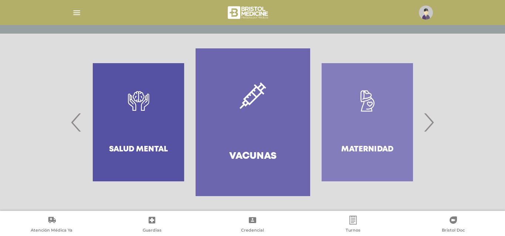
click at [426, 125] on span "›" at bounding box center [428, 122] width 14 height 40
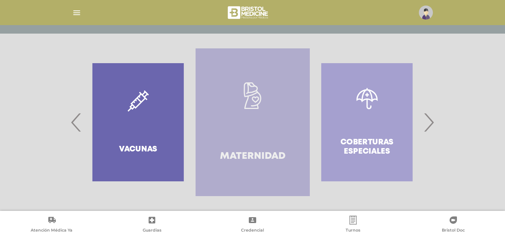
click at [272, 137] on link ".st0{fill:#FFFFFF;} Maternidad" at bounding box center [253, 122] width 114 height 148
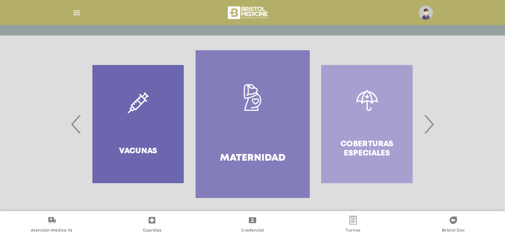
scroll to position [158, 0]
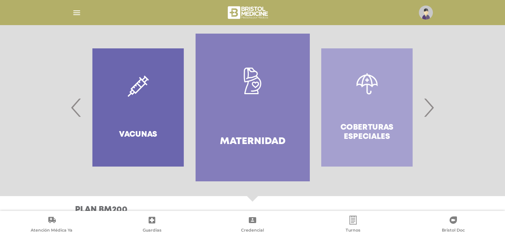
click at [431, 114] on span "›" at bounding box center [428, 108] width 14 height 40
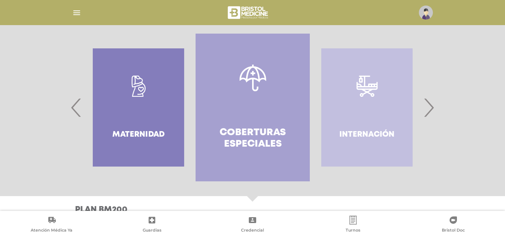
click at [285, 118] on link "Coberturas especiales" at bounding box center [253, 108] width 114 height 148
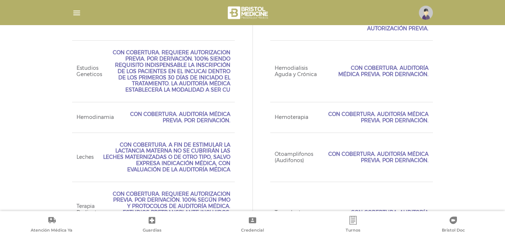
scroll to position [382, 0]
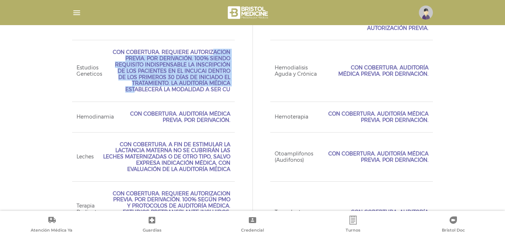
drag, startPoint x: 179, startPoint y: 50, endPoint x: 224, endPoint y: 85, distance: 57.1
click at [224, 85] on span "Con Cobertura. Requiere Autorizacion Previa. Por Derivación. 100% siendo requis…" at bounding box center [170, 71] width 119 height 44
drag, startPoint x: 229, startPoint y: 97, endPoint x: 124, endPoint y: 71, distance: 108.2
click at [124, 71] on span "Con Cobertura. Requiere Autorizacion Previa. Por Derivación. 100% siendo requis…" at bounding box center [170, 71] width 119 height 44
click at [163, 85] on span "Con Cobertura. Requiere Autorizacion Previa. Por Derivación. 100% siendo requis…" at bounding box center [170, 71] width 119 height 44
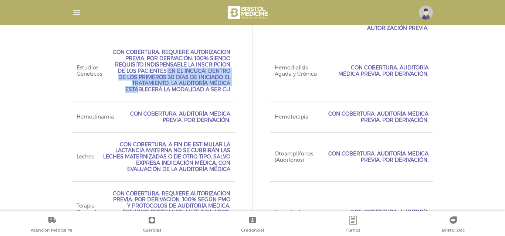
drag, startPoint x: 142, startPoint y: 72, endPoint x: 228, endPoint y: 81, distance: 86.3
click at [228, 81] on span "Con Cobertura. Requiere Autorizacion Previa. Por Derivación. 100% siendo requis…" at bounding box center [170, 71] width 119 height 44
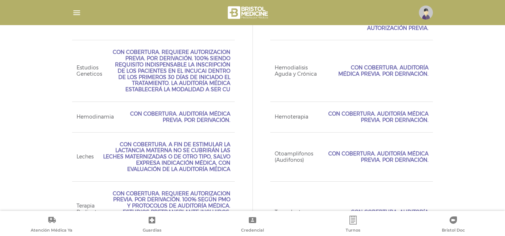
click at [210, 93] on span "Con Cobertura. Requiere Autorizacion Previa. Por Derivación. 100% siendo requis…" at bounding box center [170, 71] width 119 height 44
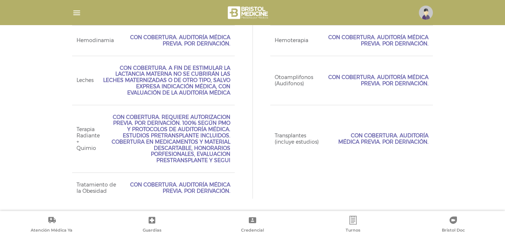
scroll to position [465, 0]
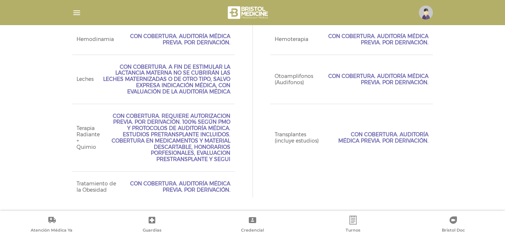
drag, startPoint x: 227, startPoint y: 192, endPoint x: 183, endPoint y: 189, distance: 44.4
click at [142, 186] on span "Con Cobertura. Auditoría Médica Previa. Por Derivación." at bounding box center [179, 187] width 102 height 13
click at [183, 189] on span "Con Cobertura. Auditoría Médica Previa. Por Derivación." at bounding box center [179, 187] width 102 height 13
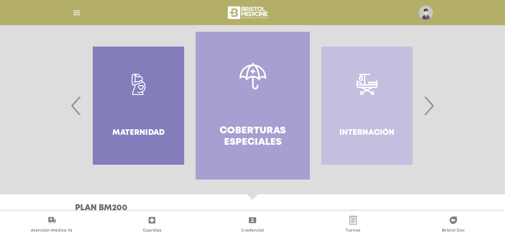
scroll to position [159, 0]
click at [428, 108] on span "›" at bounding box center [428, 106] width 14 height 40
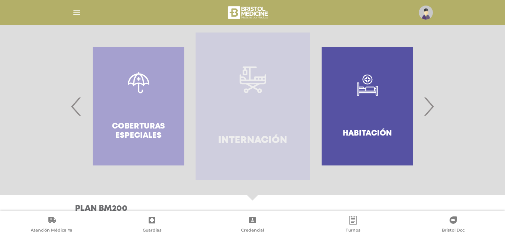
click at [255, 118] on link "Internación" at bounding box center [253, 107] width 114 height 148
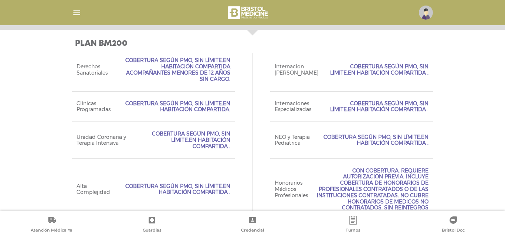
scroll to position [331, 0]
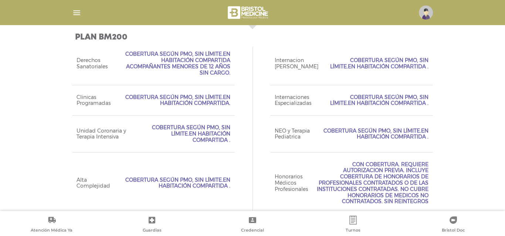
click at [202, 135] on span "Cobertura según PMO, sin límite.En habitación compartida ." at bounding box center [182, 134] width 95 height 18
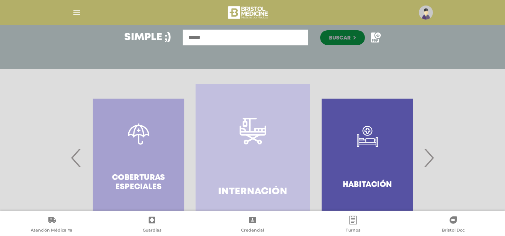
scroll to position [175, 0]
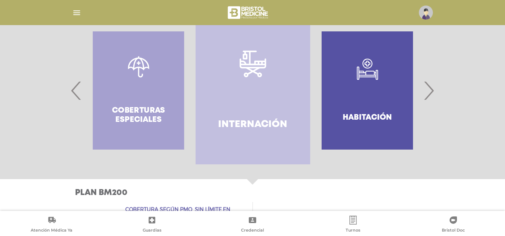
click at [431, 89] on span "›" at bounding box center [428, 91] width 14 height 40
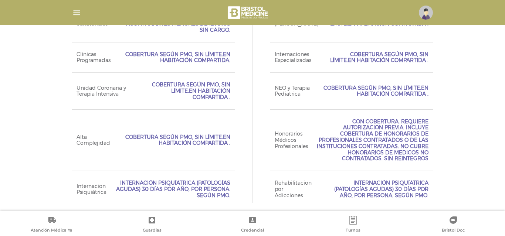
scroll to position [379, 0]
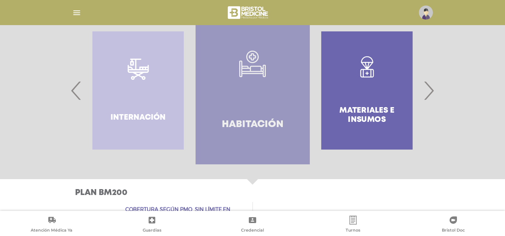
click at [282, 113] on link ".st0{fill-rule:evenodd;clip-rule:evenodd;fill:#FFFFFF;} Habitación" at bounding box center [253, 91] width 114 height 148
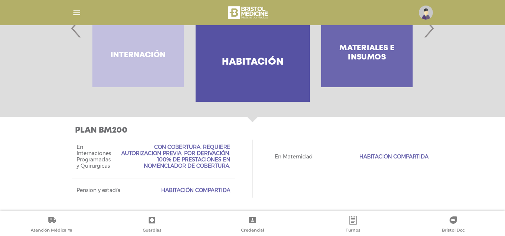
drag, startPoint x: 221, startPoint y: 165, endPoint x: 178, endPoint y: 149, distance: 45.7
click at [178, 149] on span "Con Cobertura. Requiere Autorizacion Previa. Por Derivación. 100% de prestacion…" at bounding box center [175, 156] width 109 height 25
click at [204, 152] on span "Con Cobertura. Requiere Autorizacion Previa. Por Derivación. 100% de prestacion…" at bounding box center [175, 156] width 109 height 25
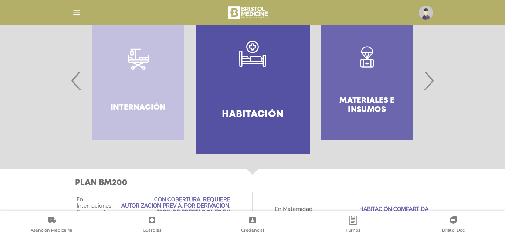
scroll to position [204, 0]
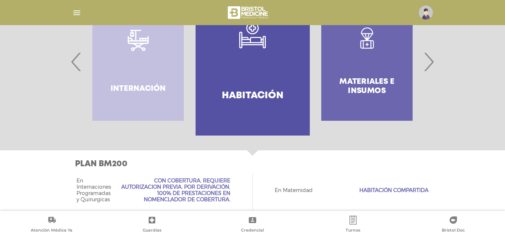
click at [431, 60] on span "›" at bounding box center [428, 62] width 14 height 40
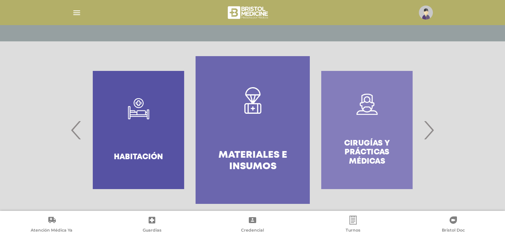
click at [289, 130] on link "Materiales e Insumos" at bounding box center [253, 130] width 114 height 148
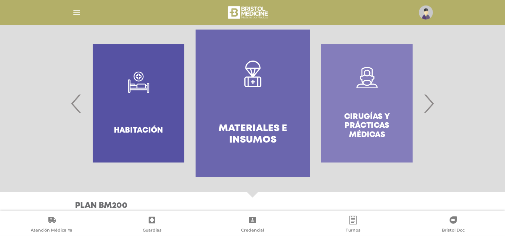
scroll to position [142, 0]
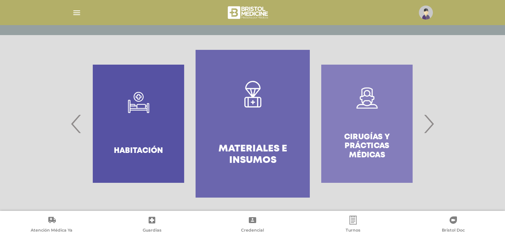
click at [429, 126] on span "›" at bounding box center [428, 124] width 14 height 40
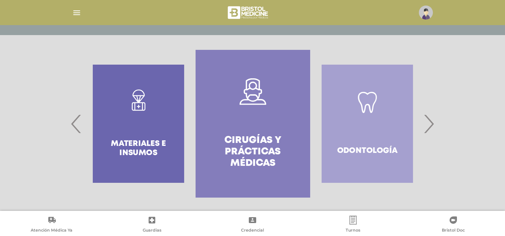
click at [262, 147] on h4 "Cirugías y Prácticas Médicas" at bounding box center [253, 152] width 88 height 35
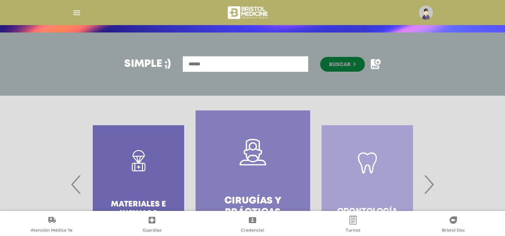
scroll to position [178, 0]
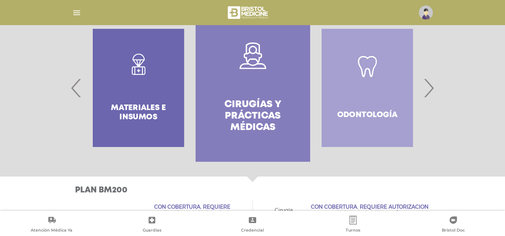
click at [425, 94] on span "›" at bounding box center [428, 88] width 14 height 40
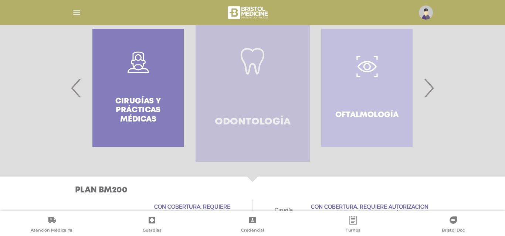
click at [296, 101] on link "Odontología" at bounding box center [253, 88] width 114 height 148
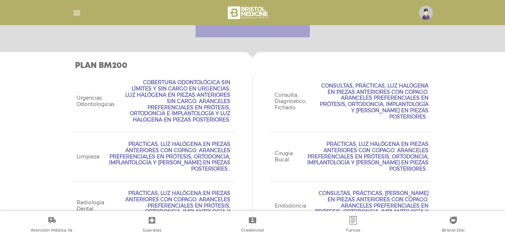
scroll to position [229, 0]
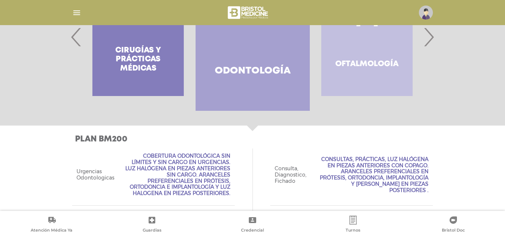
click at [366, 64] on div "Oftalmología" at bounding box center [367, 37] width 114 height 148
click at [430, 44] on span "›" at bounding box center [428, 37] width 14 height 40
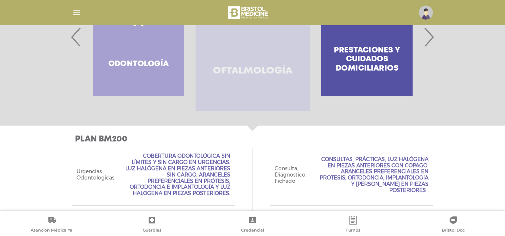
click at [254, 65] on h4 "Oftalmología" at bounding box center [252, 70] width 79 height 11
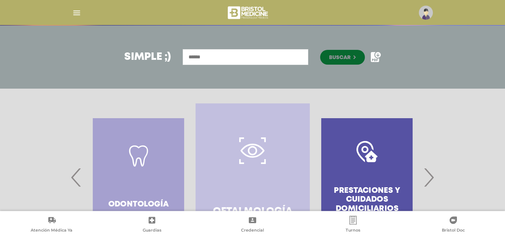
scroll to position [0, 0]
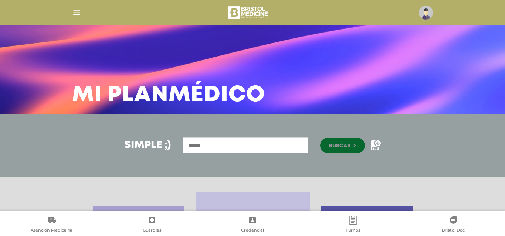
click at [75, 12] on img "button" at bounding box center [76, 12] width 9 height 9
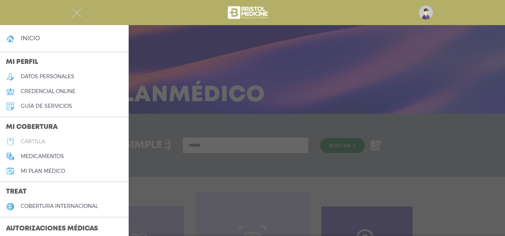
click at [39, 143] on h5 "cartilla" at bounding box center [33, 142] width 24 height 6
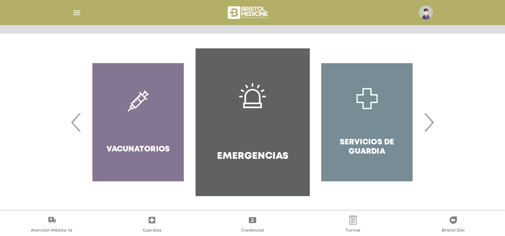
scroll to position [143, 0]
click at [430, 122] on span "›" at bounding box center [428, 122] width 14 height 40
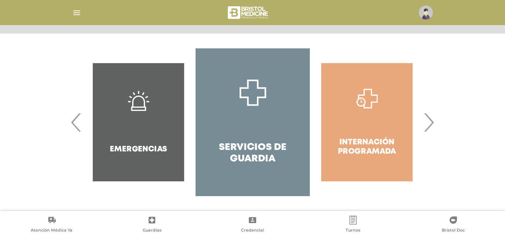
click at [436, 122] on div "Diagnóstico y Tratamiento Odontología" at bounding box center [252, 122] width 378 height 148
click at [431, 122] on span "›" at bounding box center [428, 122] width 14 height 40
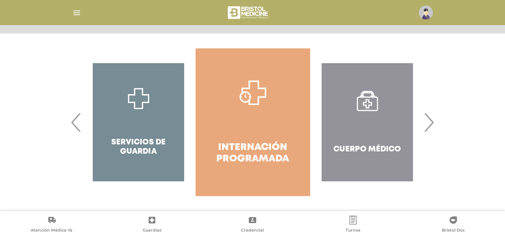
click at [431, 122] on span "›" at bounding box center [428, 122] width 14 height 40
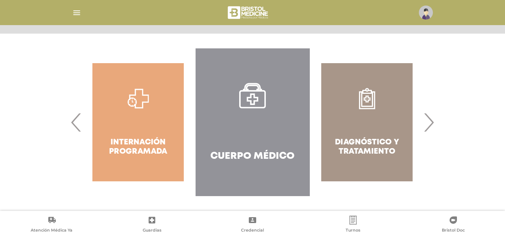
click at [433, 119] on span "›" at bounding box center [428, 122] width 14 height 40
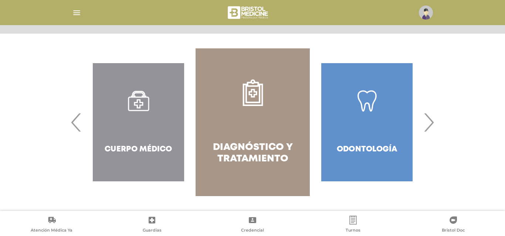
click at [268, 128] on link "Diagnóstico y Tratamiento" at bounding box center [253, 122] width 114 height 148
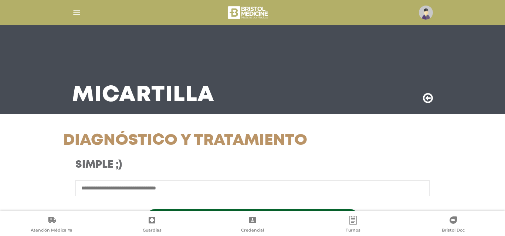
scroll to position [225, 0]
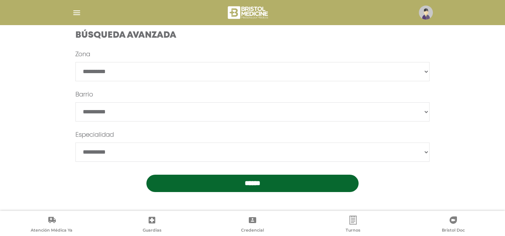
click at [272, 184] on input "******" at bounding box center [252, 183] width 213 height 17
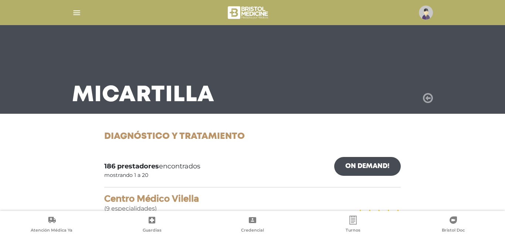
click at [429, 100] on icon at bounding box center [428, 98] width 10 height 12
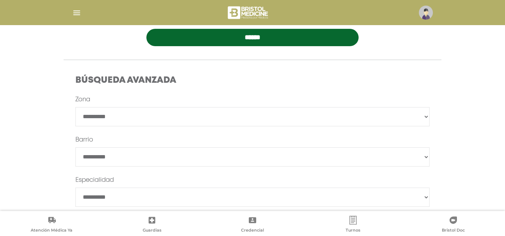
scroll to position [204, 0]
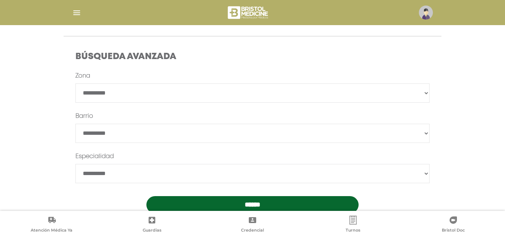
click at [75, 84] on select "**********" at bounding box center [252, 93] width 354 height 19
select select "*********"
click option "*********" at bounding box center [0, 0] width 0 height 0
click at [75, 164] on select "**********" at bounding box center [252, 173] width 354 height 19
select select "*********"
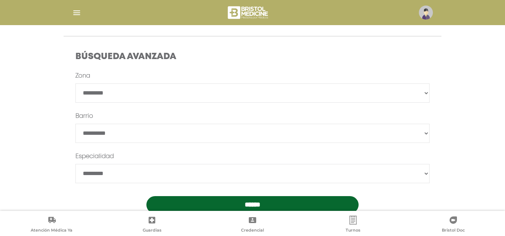
click option "*********" at bounding box center [0, 0] width 0 height 0
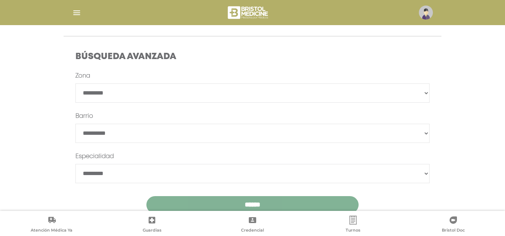
click at [237, 204] on input "******" at bounding box center [252, 204] width 213 height 17
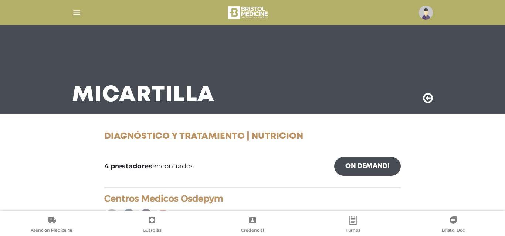
click at [75, 15] on img "button" at bounding box center [76, 12] width 9 height 9
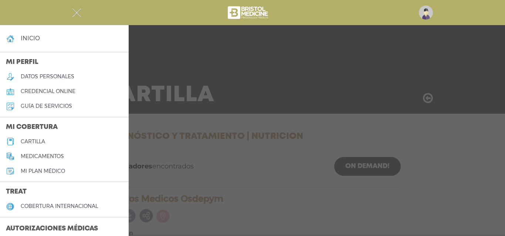
click at [75, 15] on img "button" at bounding box center [76, 12] width 9 height 9
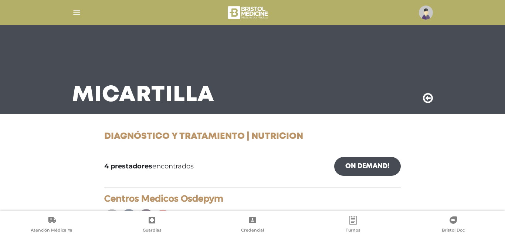
click at [428, 98] on icon at bounding box center [428, 98] width 10 height 12
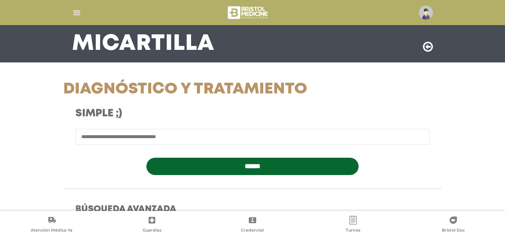
scroll to position [51, 0]
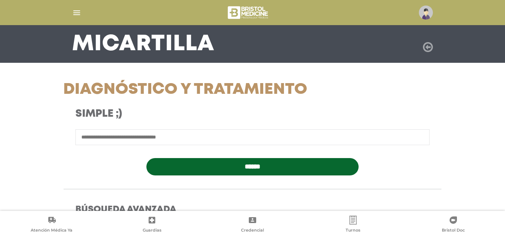
click at [429, 48] on icon at bounding box center [428, 47] width 10 height 12
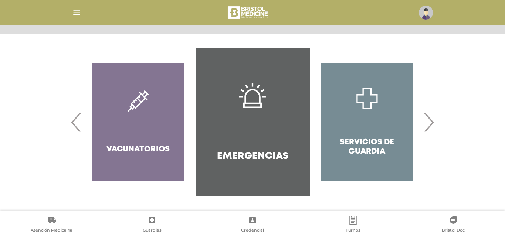
scroll to position [143, 0]
click at [428, 124] on span "›" at bounding box center [428, 122] width 14 height 40
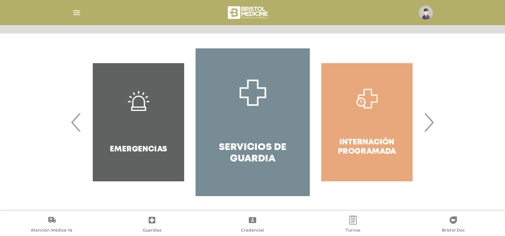
click at [428, 124] on span "›" at bounding box center [428, 122] width 14 height 40
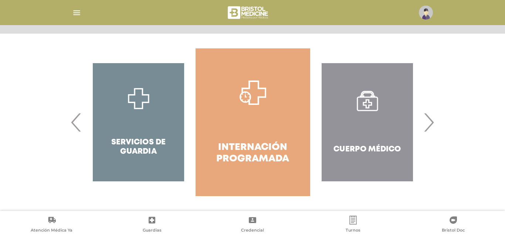
click at [428, 124] on span "›" at bounding box center [428, 122] width 14 height 40
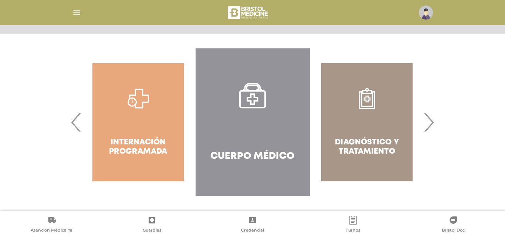
click at [274, 144] on link "Cuerpo Médico" at bounding box center [253, 122] width 114 height 148
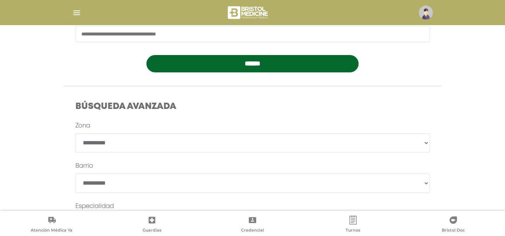
scroll to position [204, 0]
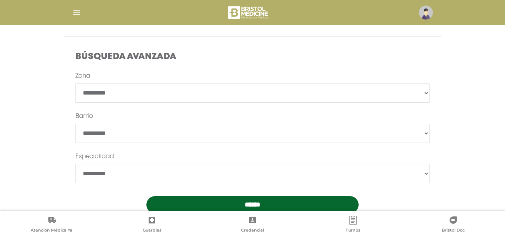
click at [75, 84] on select "**********" at bounding box center [252, 93] width 354 height 19
select select "*********"
click option "*********" at bounding box center [0, 0] width 0 height 0
click at [75, 124] on select "*******" at bounding box center [252, 133] width 354 height 19
click at [110, 135] on select "*******" at bounding box center [252, 133] width 354 height 19
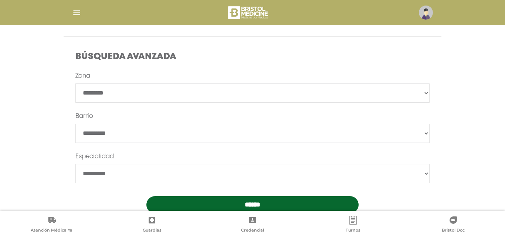
click at [75, 164] on select "**********" at bounding box center [252, 173] width 354 height 19
select select "*********"
click option "*********" at bounding box center [0, 0] width 0 height 0
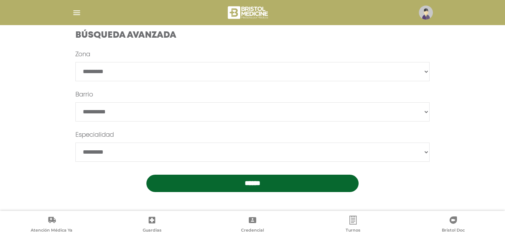
click at [266, 183] on input "******" at bounding box center [252, 183] width 213 height 17
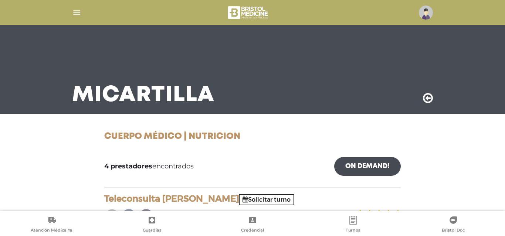
scroll to position [102, 0]
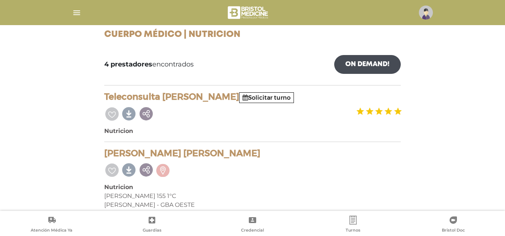
drag, startPoint x: 259, startPoint y: 97, endPoint x: 198, endPoint y: 97, distance: 60.6
click at [198, 97] on h4 "Teleconsulta Gorgone Yanina Carla Solicitar turno" at bounding box center [252, 97] width 296 height 11
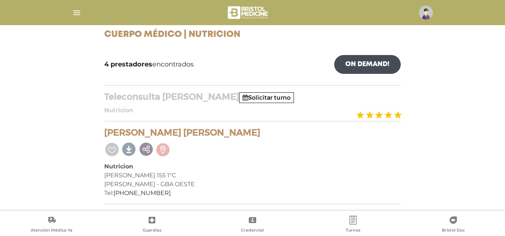
click at [157, 99] on h4 "Teleconsulta Gorgone Yanina Carla Solicitar turno" at bounding box center [252, 97] width 296 height 11
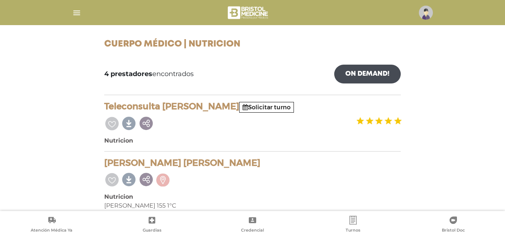
scroll to position [84, 0]
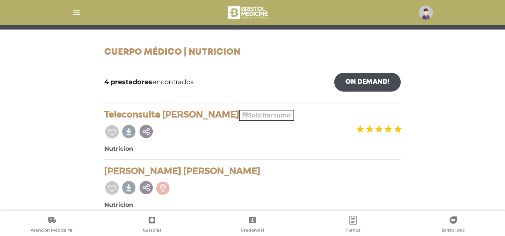
click at [290, 115] on link "Solicitar turno" at bounding box center [266, 115] width 48 height 7
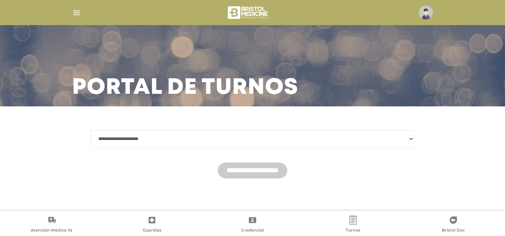
scroll to position [7, 0]
click at [91, 130] on select "**********" at bounding box center [253, 139] width 324 height 18
select select "*******"
click option "**********" at bounding box center [0, 0] width 0 height 0
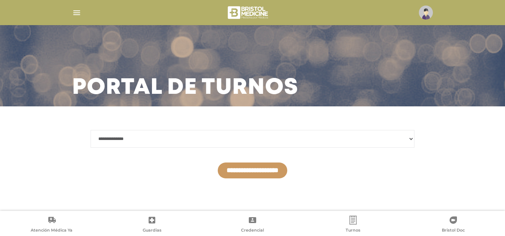
click at [254, 172] on input "**********" at bounding box center [252, 171] width 69 height 16
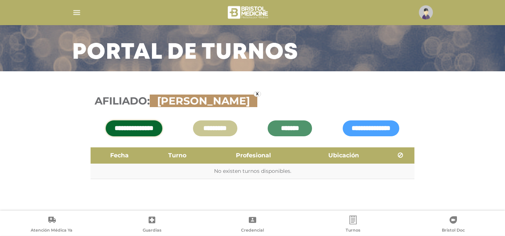
scroll to position [43, 0]
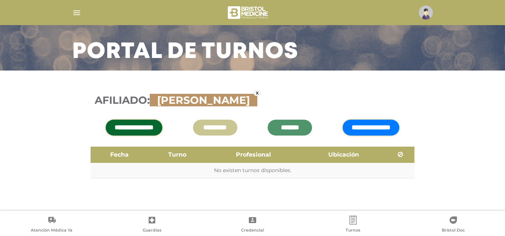
click at [357, 129] on input "**********" at bounding box center [371, 128] width 57 height 16
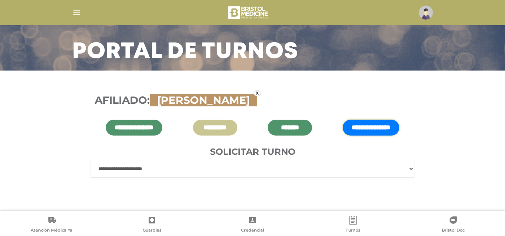
select select "****"
click option "**********" at bounding box center [0, 0] width 0 height 0
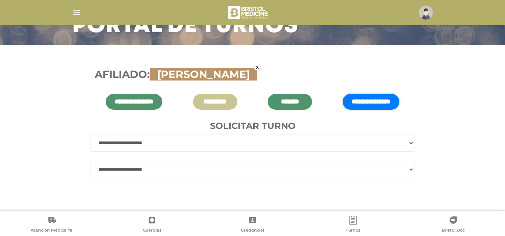
click at [91, 161] on select "**********" at bounding box center [253, 170] width 324 height 18
select select "***"
click option "**********" at bounding box center [0, 0] width 0 height 0
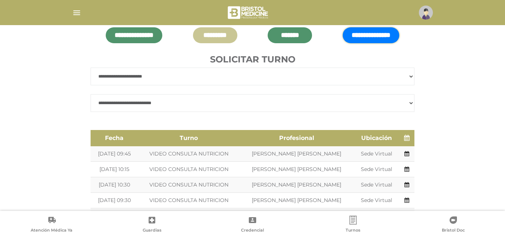
scroll to position [123, 0]
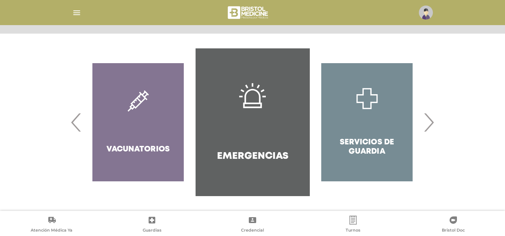
scroll to position [143, 0]
click at [432, 127] on span "›" at bounding box center [428, 122] width 14 height 40
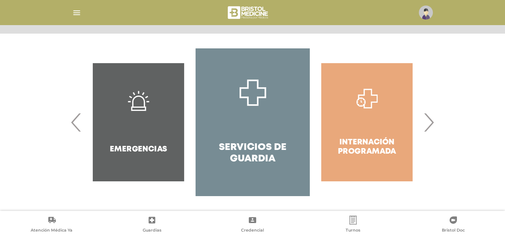
click at [432, 127] on span "›" at bounding box center [428, 122] width 14 height 40
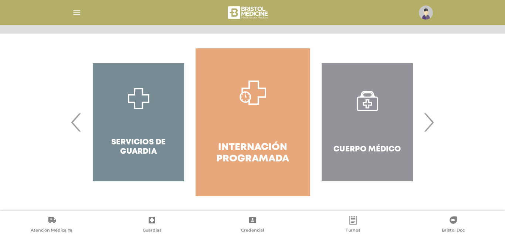
click at [432, 127] on span "›" at bounding box center [428, 122] width 14 height 40
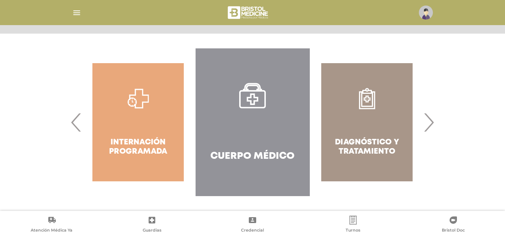
click at [283, 150] on link "Cuerpo Médico" at bounding box center [253, 122] width 114 height 148
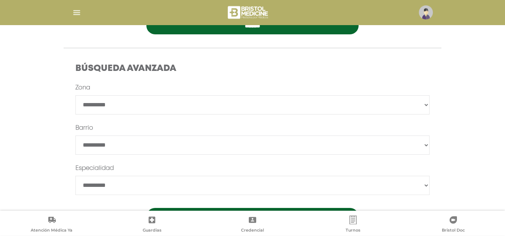
scroll to position [225, 0]
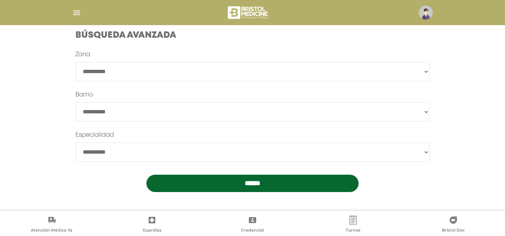
click at [112, 157] on select "**********" at bounding box center [252, 152] width 354 height 19
select select "*********"
click option "*********" at bounding box center [0, 0] width 0 height 0
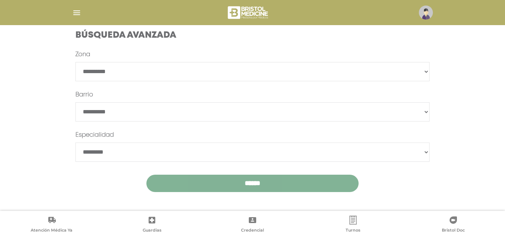
click at [244, 186] on input "******" at bounding box center [252, 183] width 213 height 17
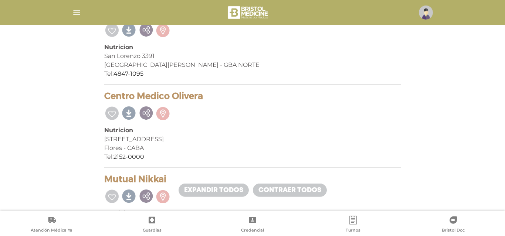
scroll to position [663, 0]
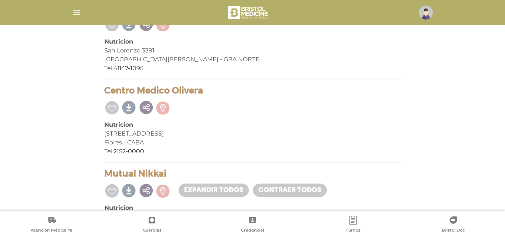
click at [120, 89] on h4 "Centro Medico Olivera" at bounding box center [252, 90] width 296 height 11
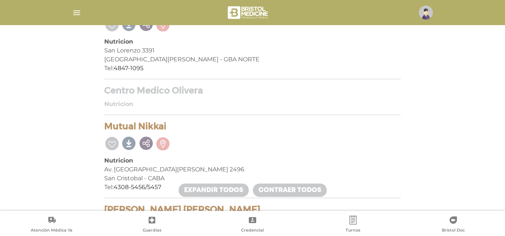
click at [149, 89] on h4 "Centro Medico Olivera" at bounding box center [252, 90] width 296 height 11
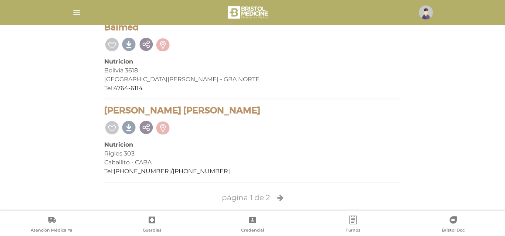
scroll to position [1729, 0]
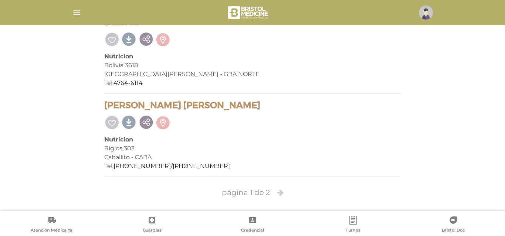
click at [279, 194] on icon at bounding box center [280, 192] width 6 height 7
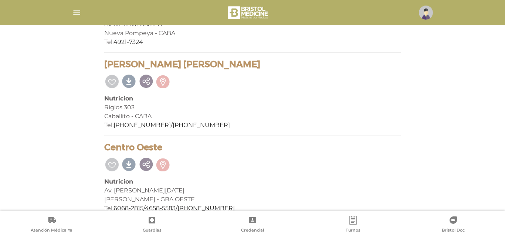
scroll to position [306, 0]
